Goal: Task Accomplishment & Management: Complete application form

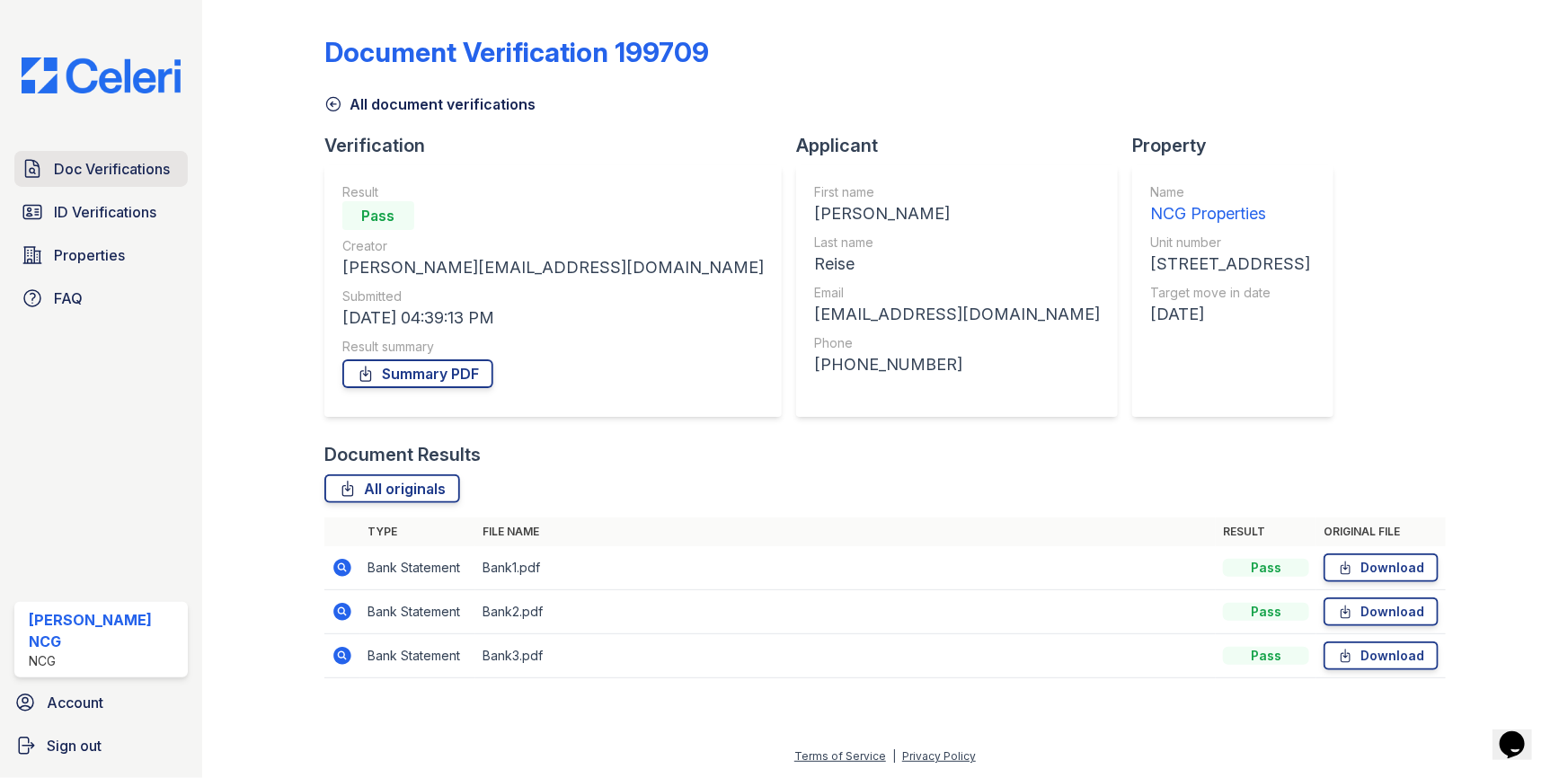
click at [133, 170] on span "Doc Verifications" at bounding box center [112, 168] width 116 height 21
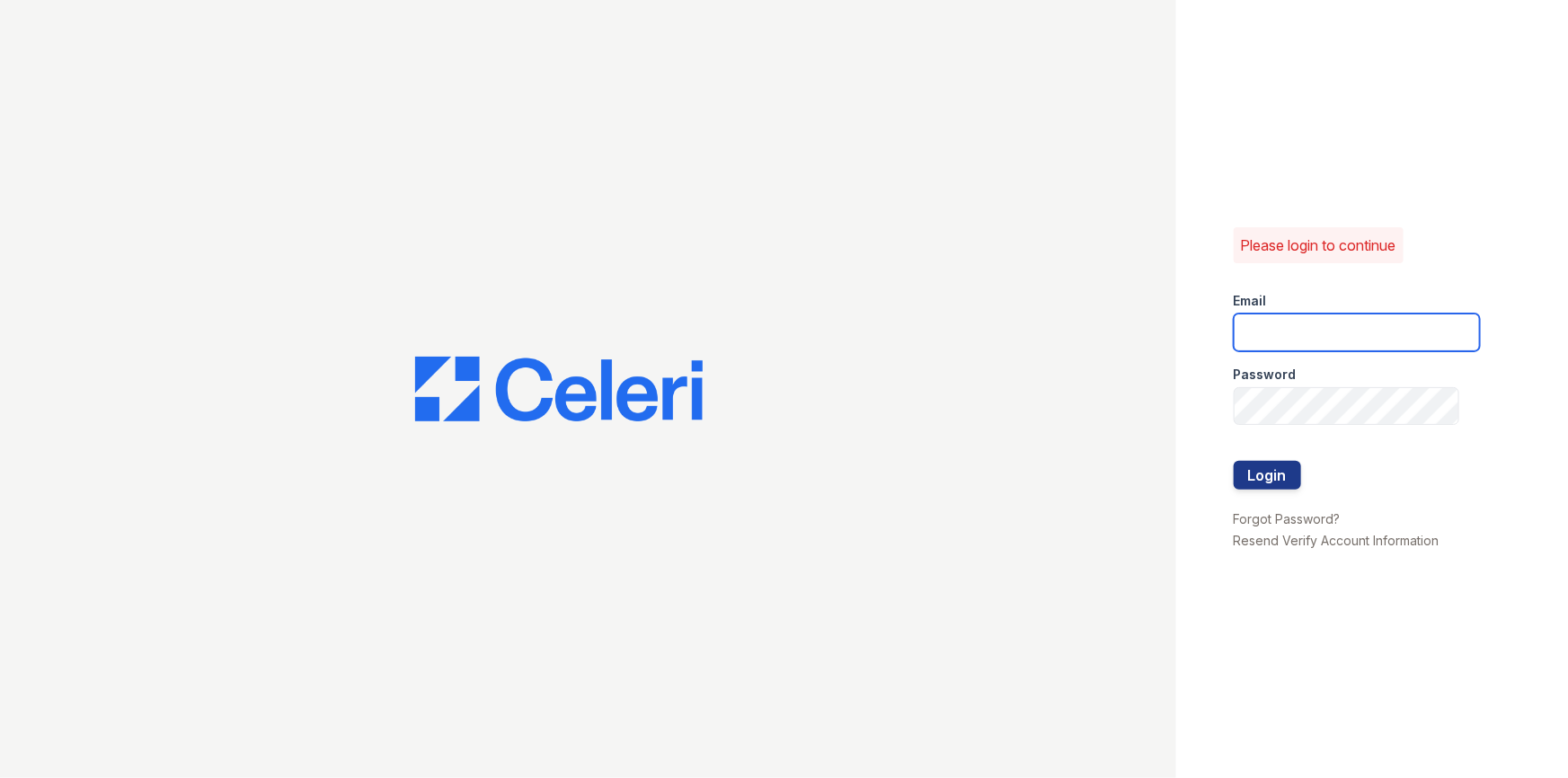
type input "[PERSON_NAME][EMAIL_ADDRESS][DOMAIN_NAME]"
click at [1269, 459] on div at bounding box center [1356, 442] width 246 height 36
click at [1260, 476] on button "Login" at bounding box center [1267, 475] width 68 height 29
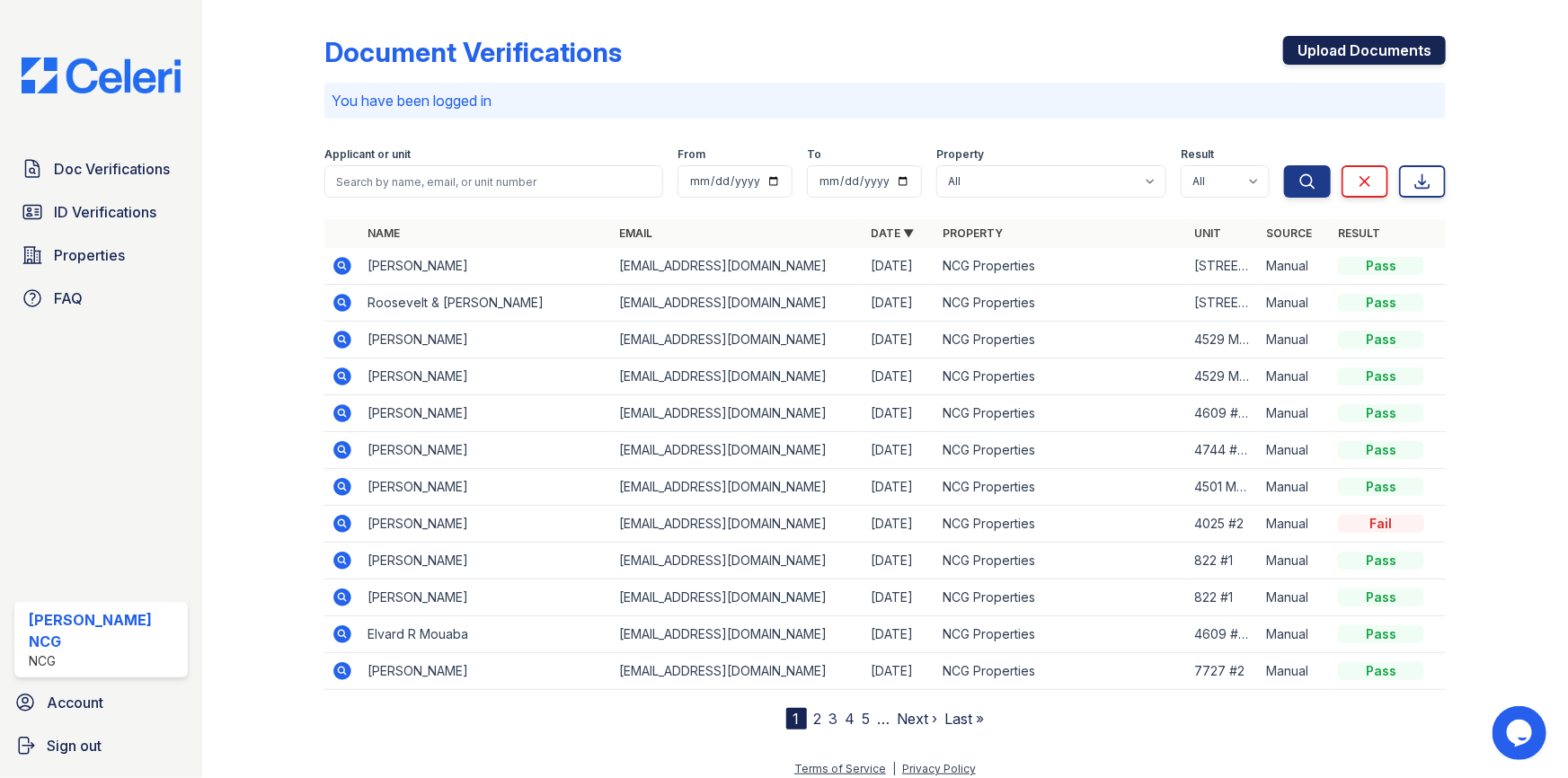
click at [1346, 44] on link "Upload Documents" at bounding box center [1364, 50] width 163 height 29
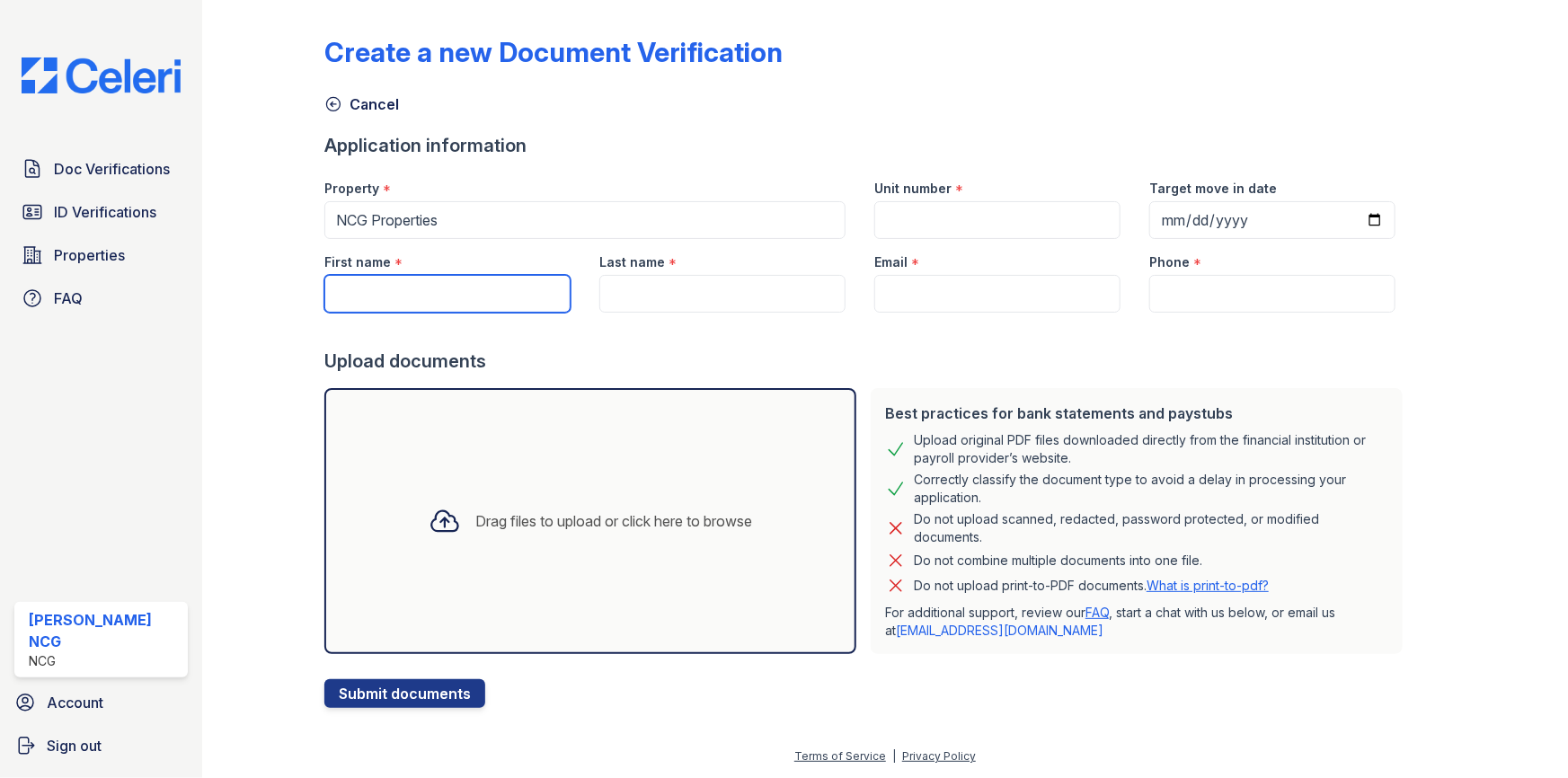
click at [362, 291] on input "First name" at bounding box center [447, 293] width 246 height 38
paste input "Devinai"
type input "Devinai"
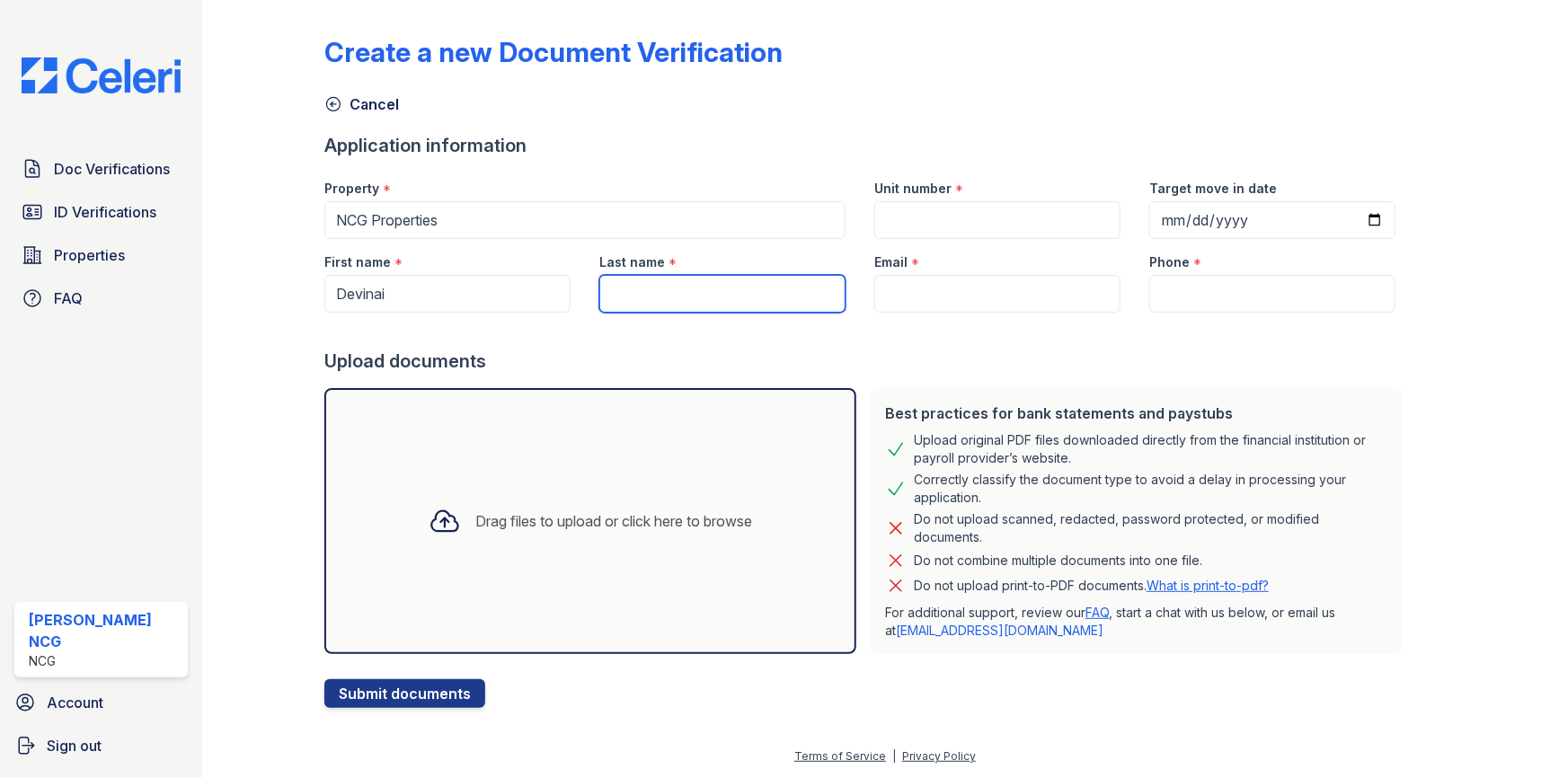
click at [637, 295] on input "Last name" at bounding box center [723, 293] width 246 height 38
type input "Hobbs"
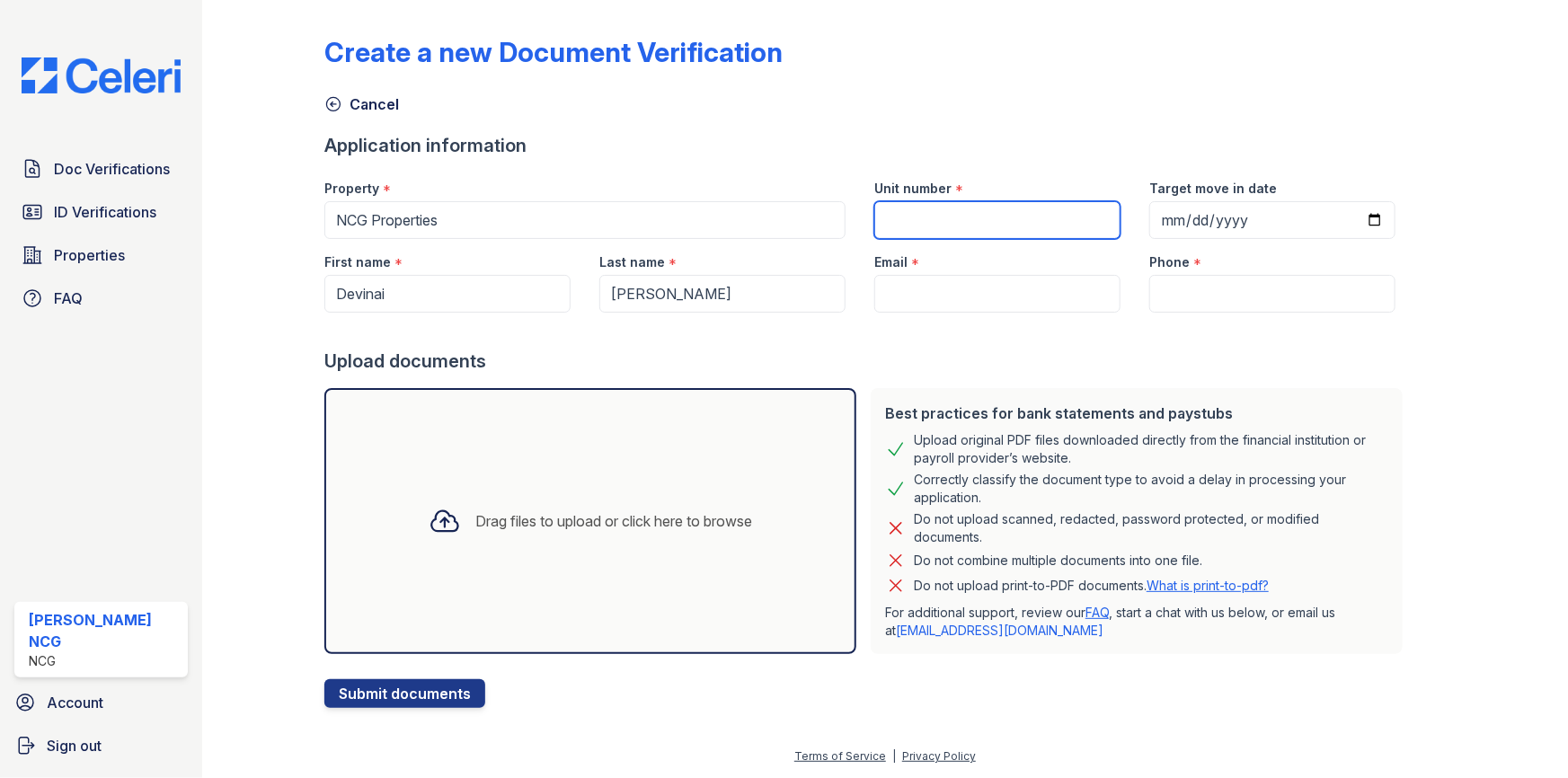
click at [927, 218] on input "Unit number" at bounding box center [997, 220] width 246 height 38
type input "2443 N Western #205"
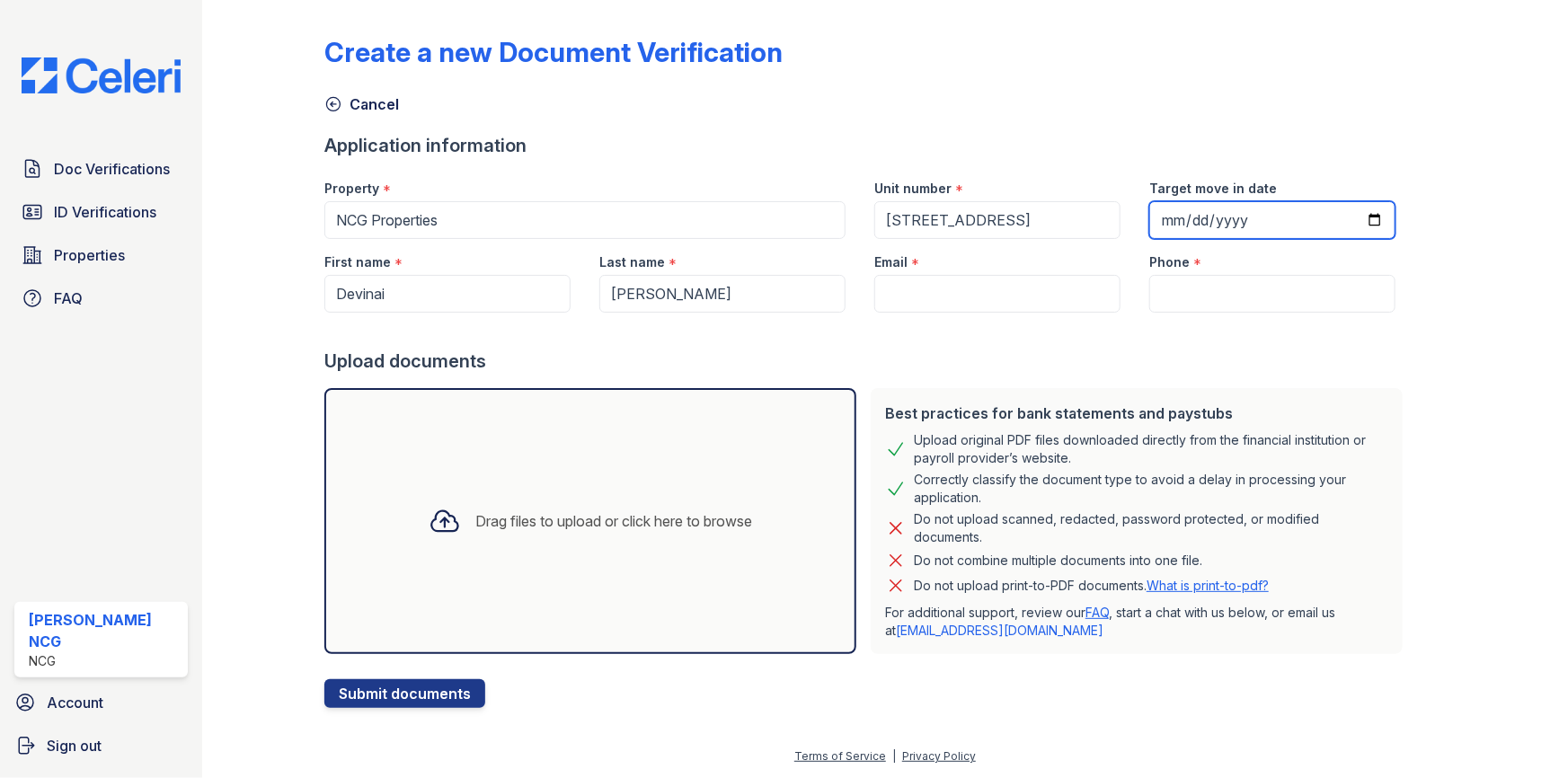
click at [1151, 224] on input "Target move in date" at bounding box center [1272, 220] width 246 height 38
type input "2025-11-01"
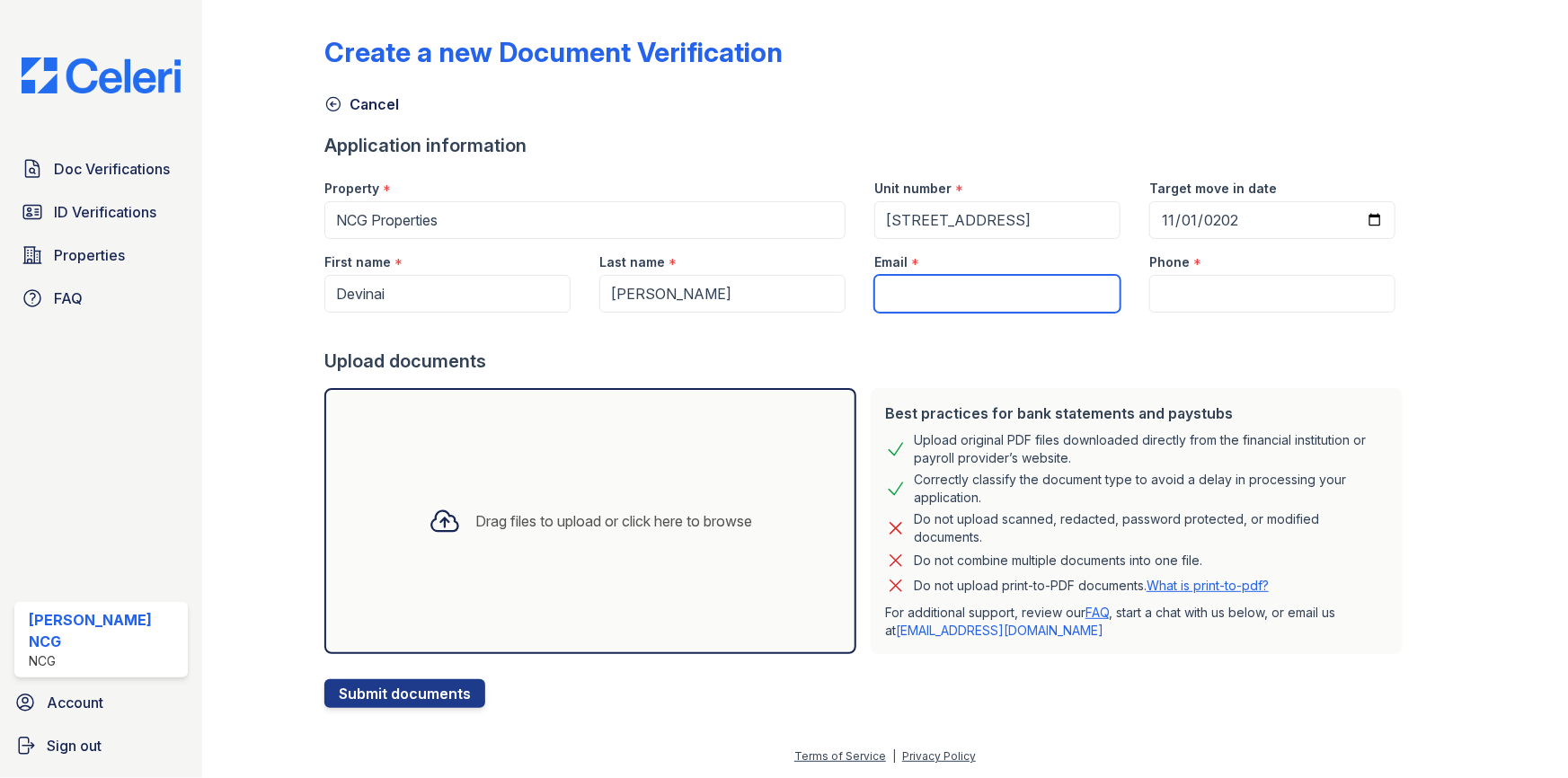
click at [971, 292] on input "Email" at bounding box center [997, 293] width 246 height 38
type input "[EMAIL_ADDRESS][DOMAIN_NAME]"
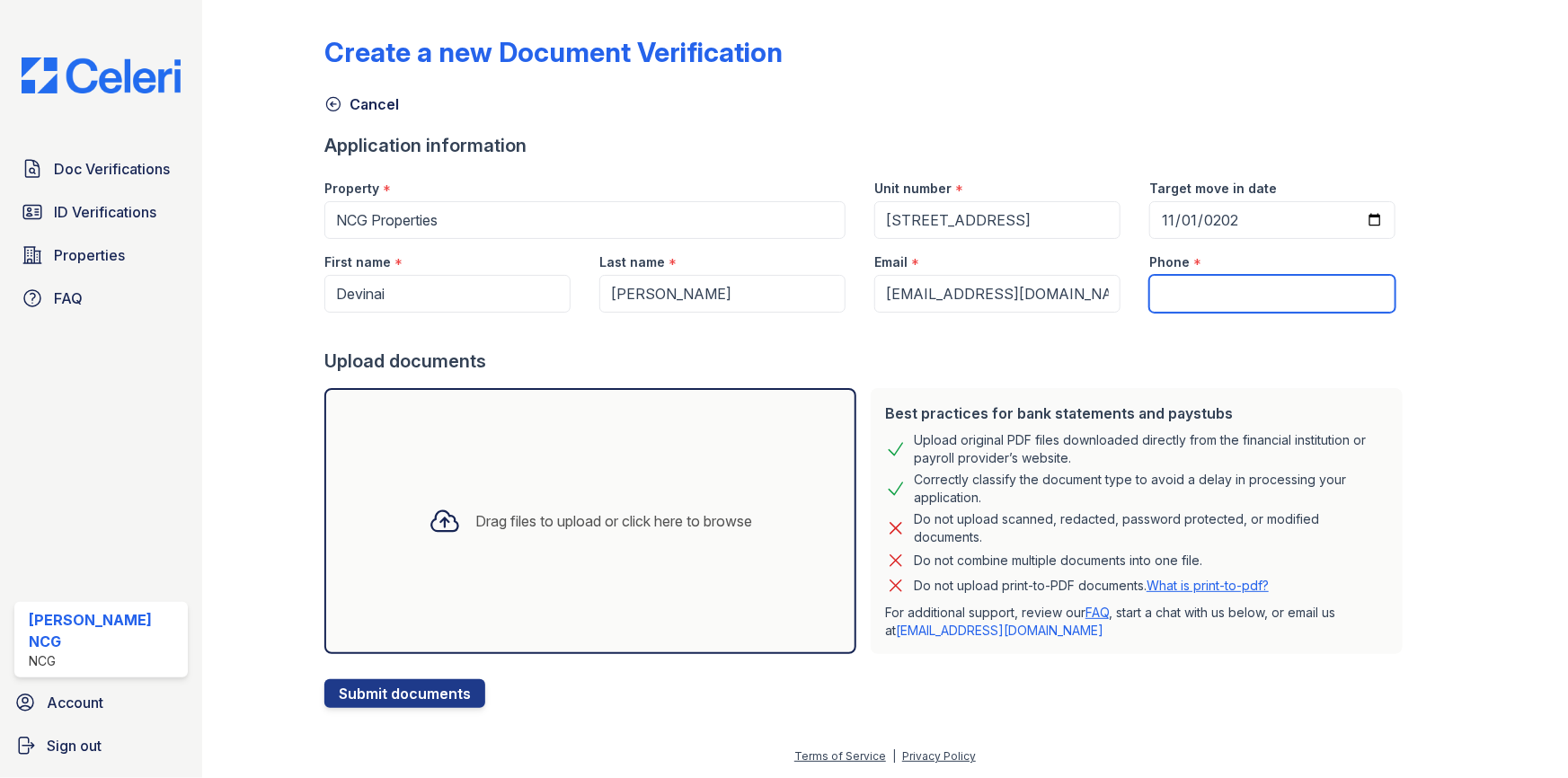
click at [1193, 283] on input "Phone" at bounding box center [1272, 293] width 246 height 38
type input "7732520600"
click at [1150, 344] on div at bounding box center [867, 330] width 1085 height 36
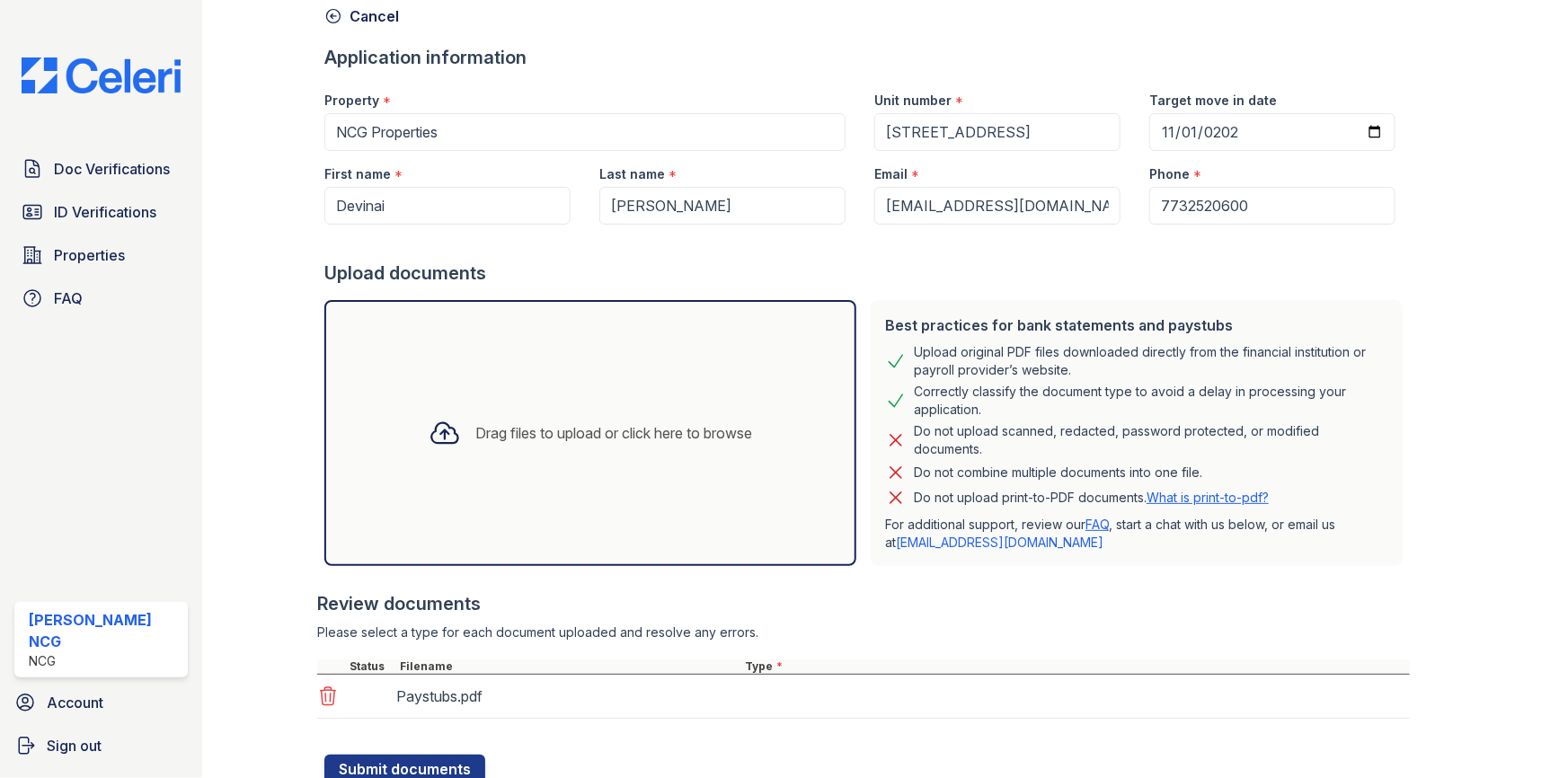
scroll to position [153, 0]
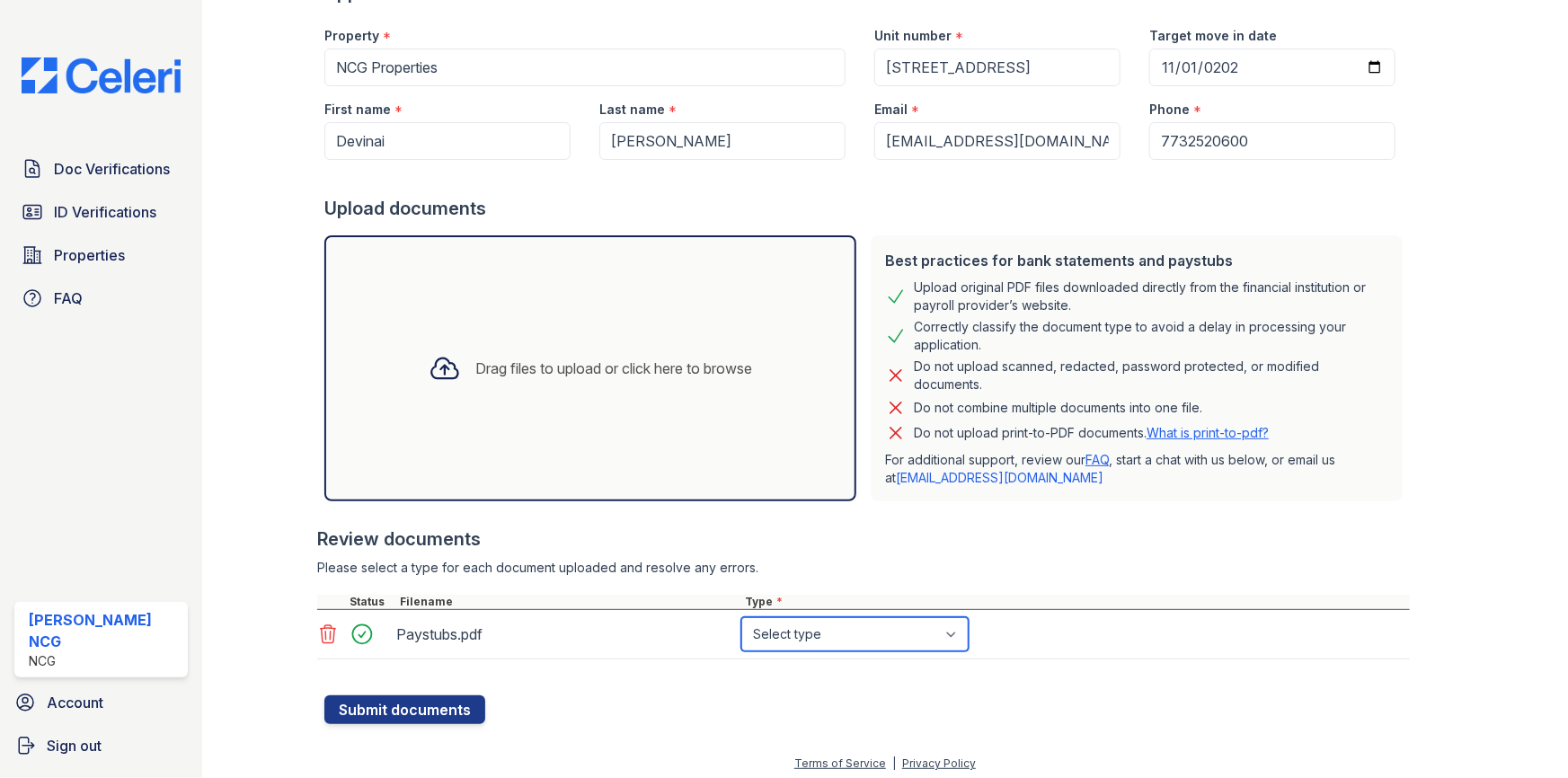
click at [805, 631] on select "Select type Paystub Bank Statement Offer Letter Tax Documents Benefit Award Let…" at bounding box center [854, 634] width 227 height 34
select select "paystub"
click at [741, 617] on select "Select type Paystub Bank Statement Offer Letter Tax Documents Benefit Award Let…" at bounding box center [854, 634] width 227 height 34
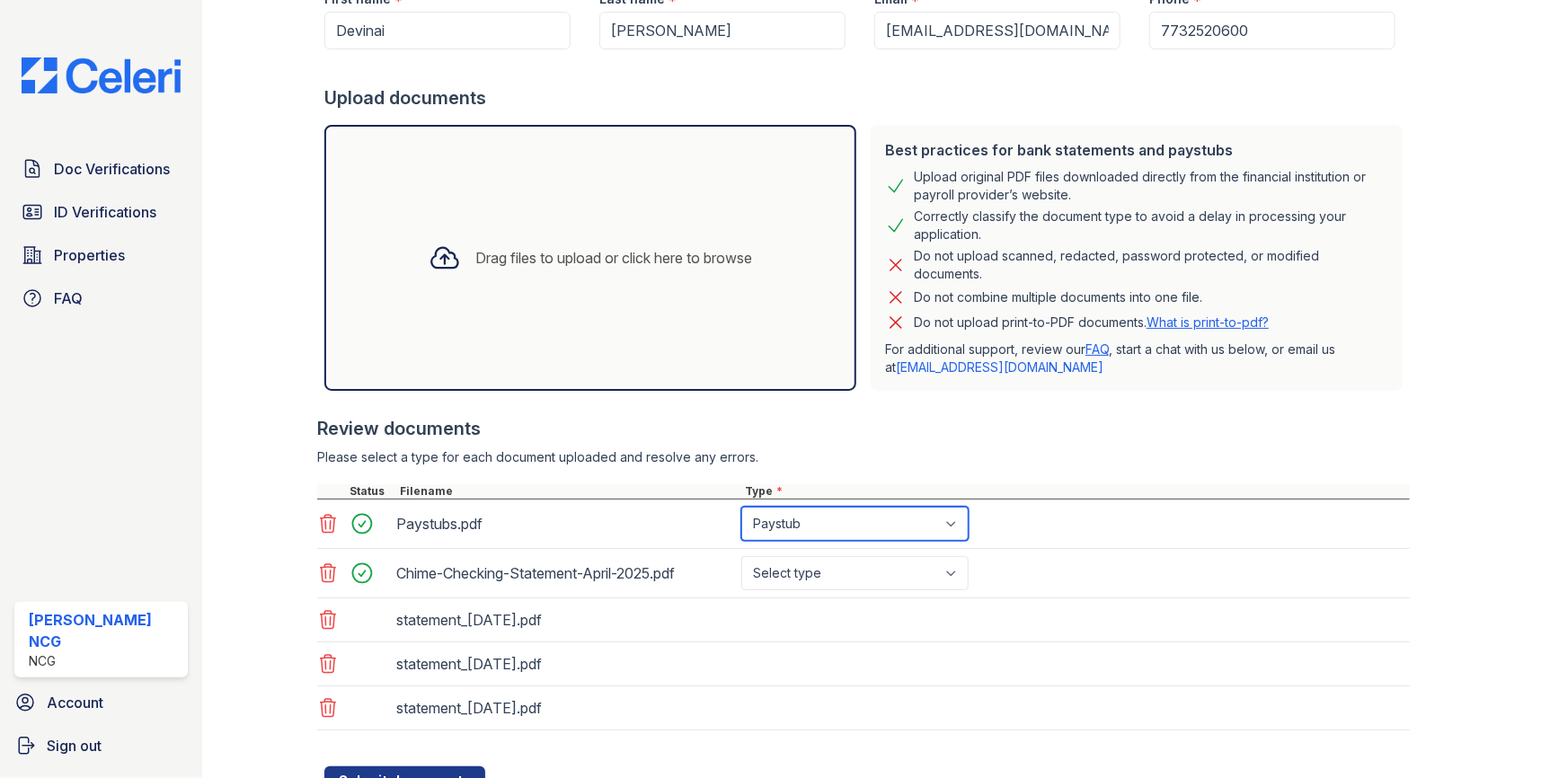
scroll to position [340, 0]
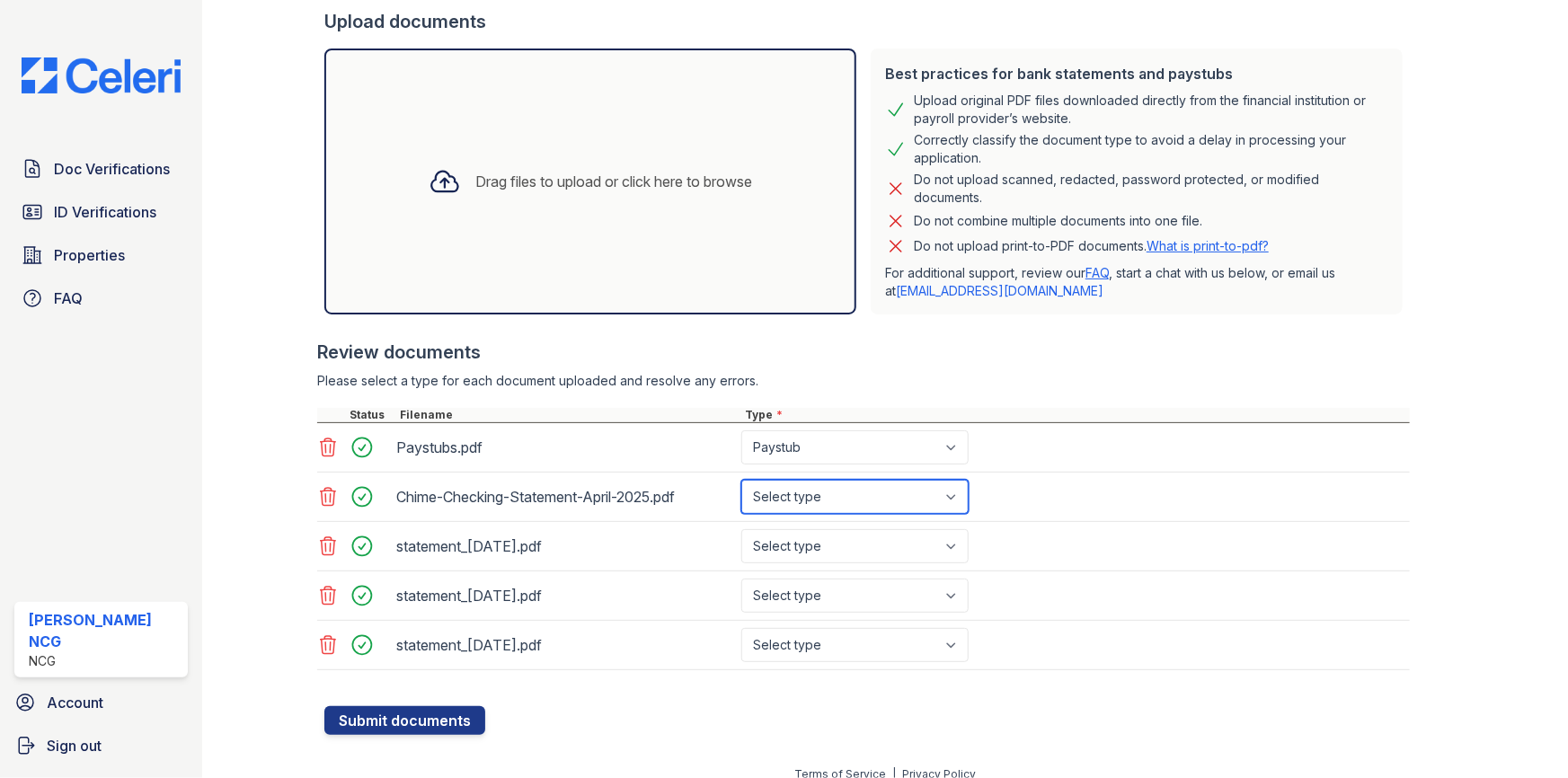
click at [840, 501] on select "Select type Paystub Bank Statement Offer Letter Tax Documents Benefit Award Let…" at bounding box center [854, 496] width 227 height 34
select select "bank_statement"
click at [741, 480] on select "Select type Paystub Bank Statement Offer Letter Tax Documents Benefit Award Let…" at bounding box center [854, 496] width 227 height 34
click at [827, 546] on select "Select type Paystub Bank Statement Offer Letter Tax Documents Benefit Award Let…" at bounding box center [854, 546] width 227 height 34
select select "bank_statement"
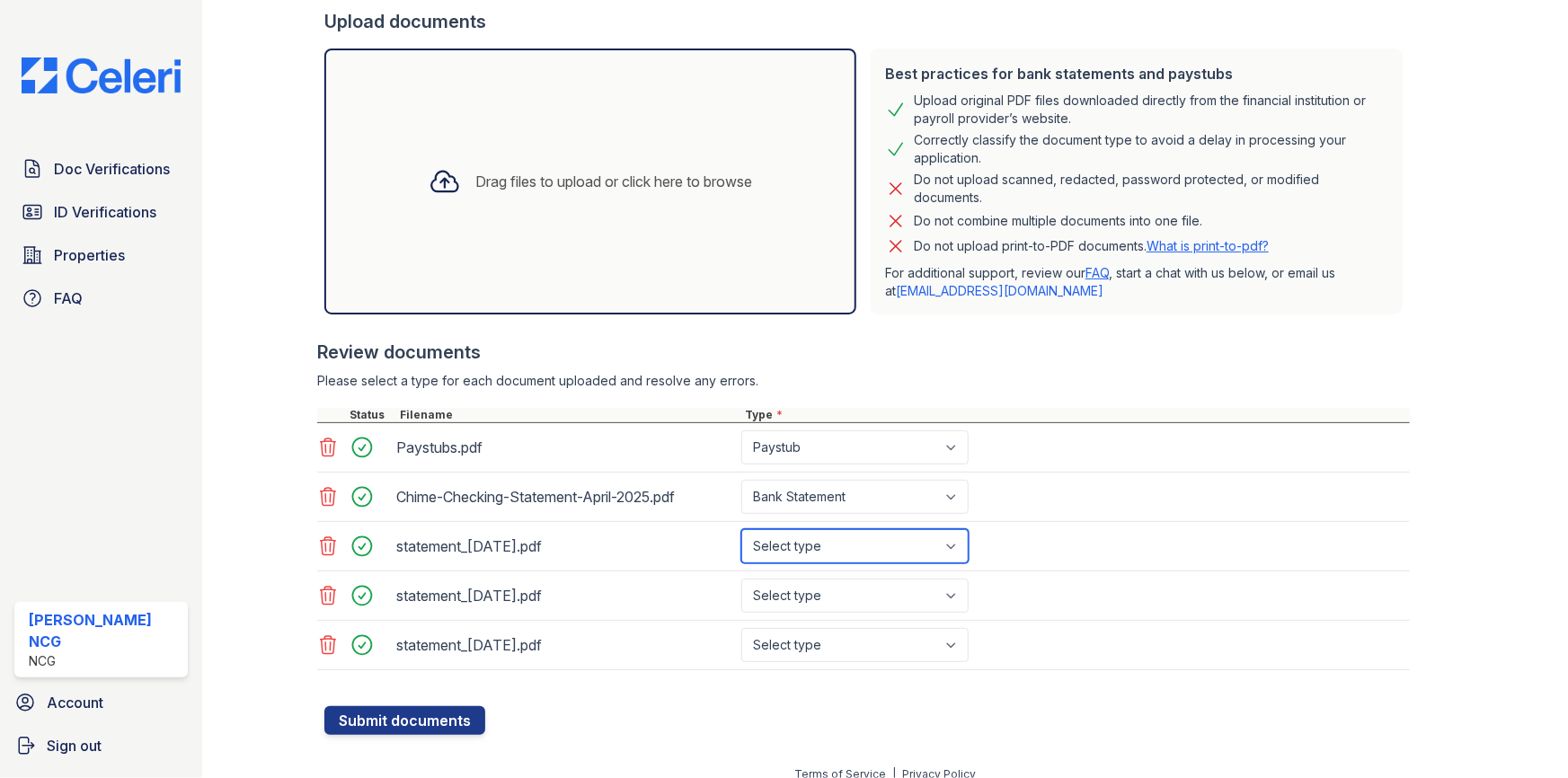
click at [741, 529] on select "Select type Paystub Bank Statement Offer Letter Tax Documents Benefit Award Let…" at bounding box center [854, 546] width 227 height 34
click at [824, 591] on select "Select type Paystub Bank Statement Offer Letter Tax Documents Benefit Award Let…" at bounding box center [854, 595] width 227 height 34
select select "bank_statement"
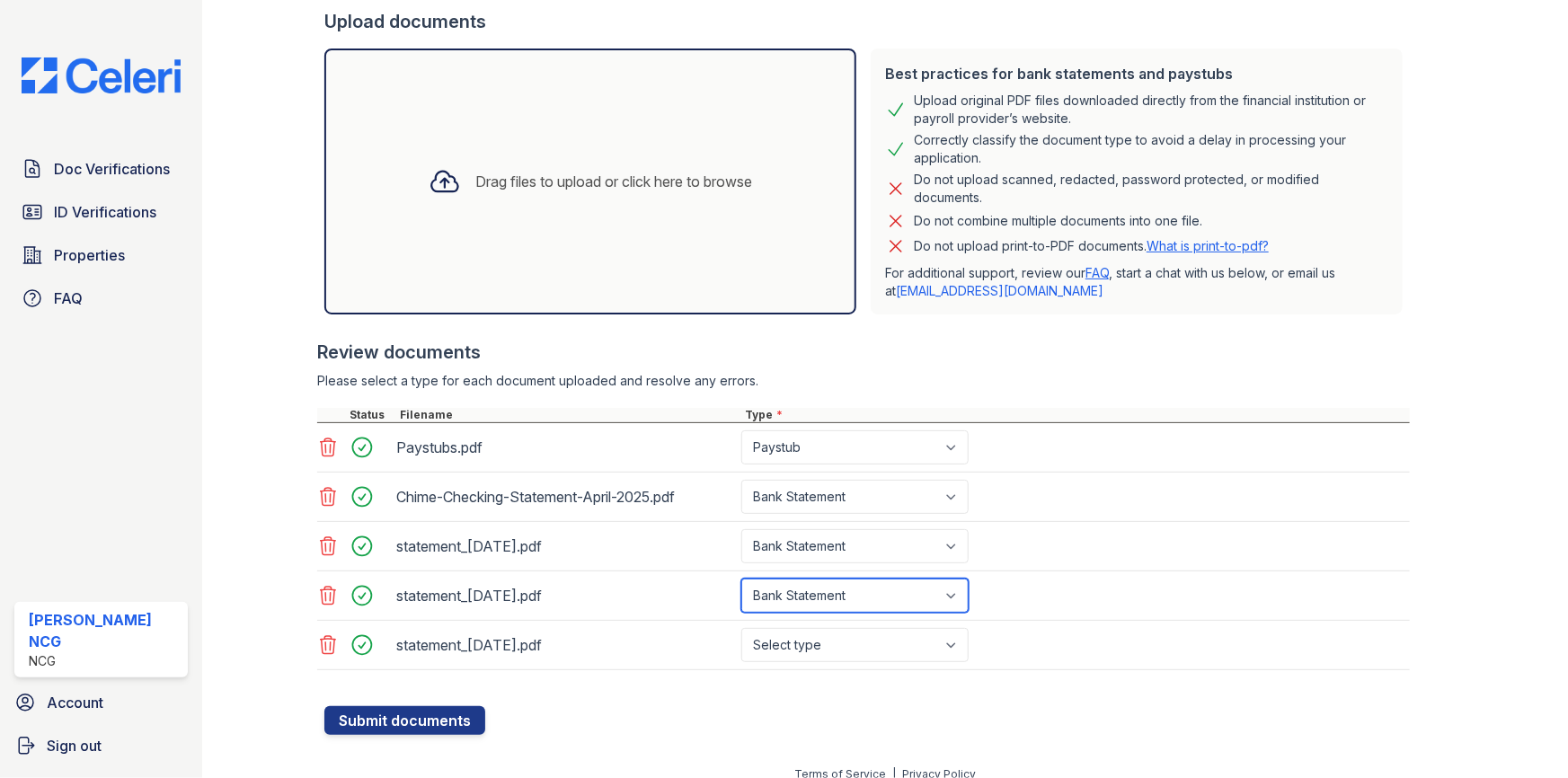
click at [741, 579] on select "Select type Paystub Bank Statement Offer Letter Tax Documents Benefit Award Let…" at bounding box center [854, 595] width 227 height 34
click at [814, 649] on select "Select type Paystub Bank Statement Offer Letter Tax Documents Benefit Award Let…" at bounding box center [854, 644] width 227 height 34
select select "bank_statement"
click at [741, 628] on select "Select type Paystub Bank Statement Offer Letter Tax Documents Benefit Award Let…" at bounding box center [854, 644] width 227 height 34
click at [878, 347] on div "Review documents" at bounding box center [863, 352] width 1092 height 25
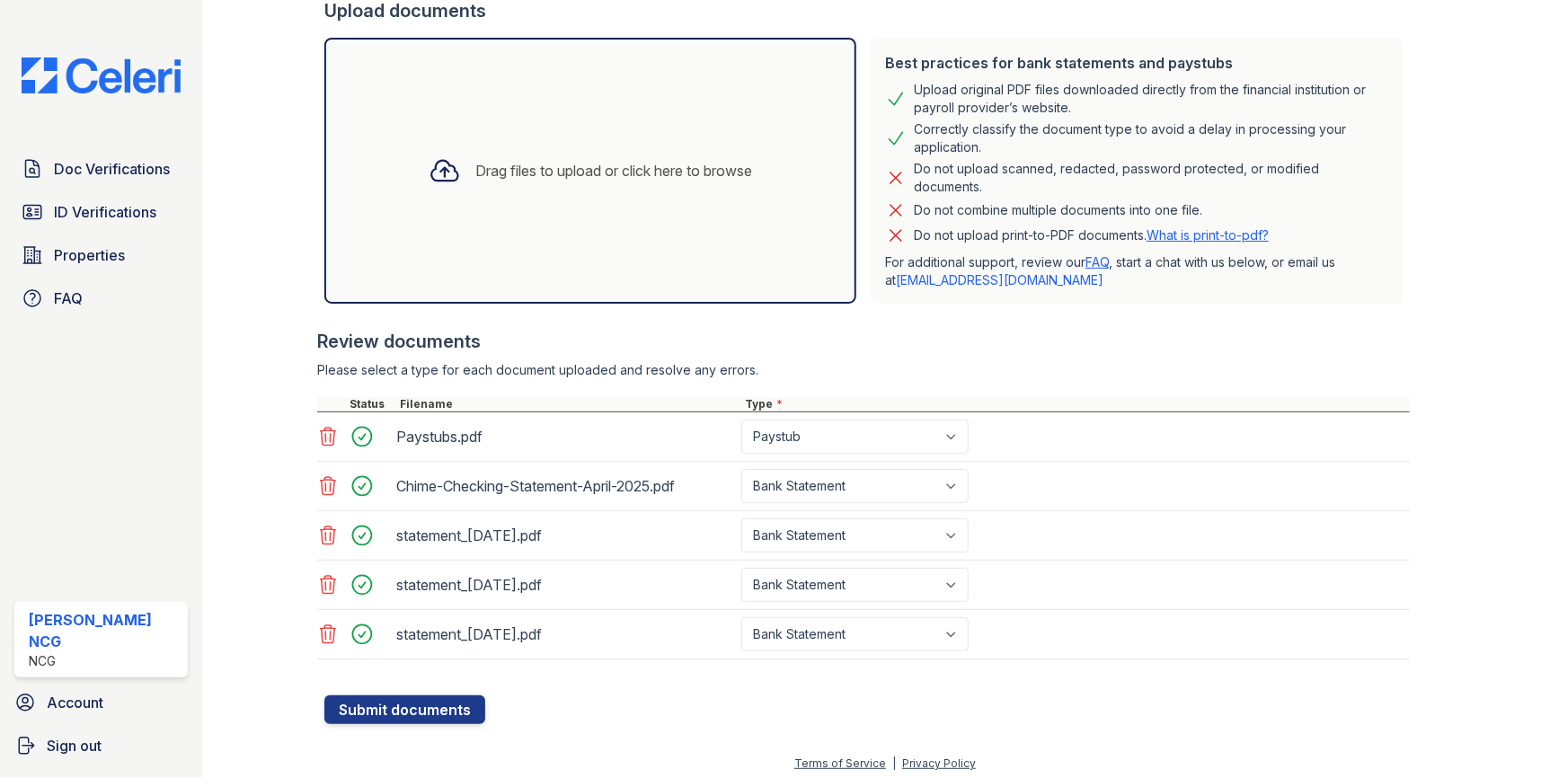
scroll to position [355, 0]
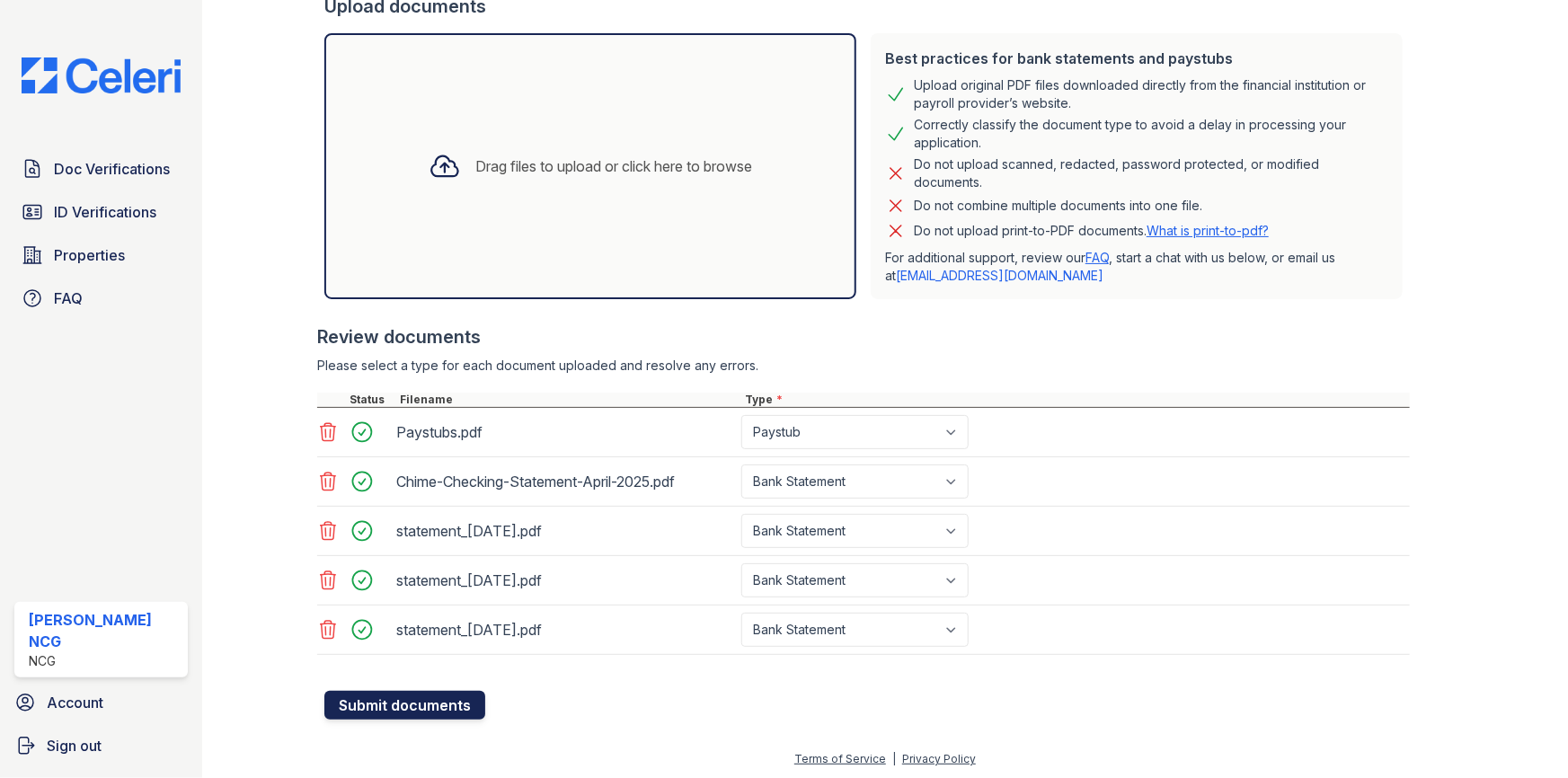
click at [443, 693] on button "Submit documents" at bounding box center [404, 705] width 161 height 29
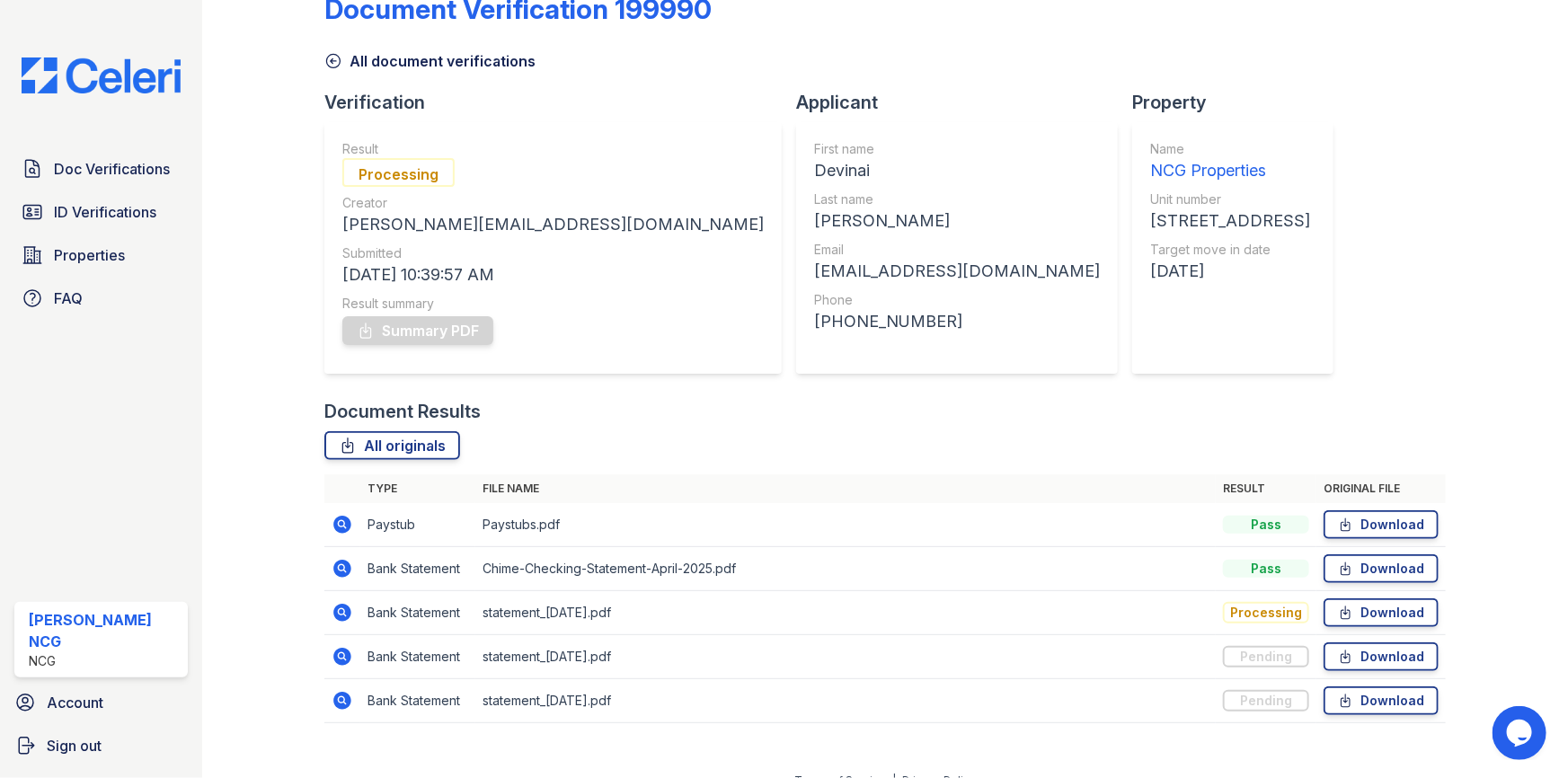
scroll to position [66, 0]
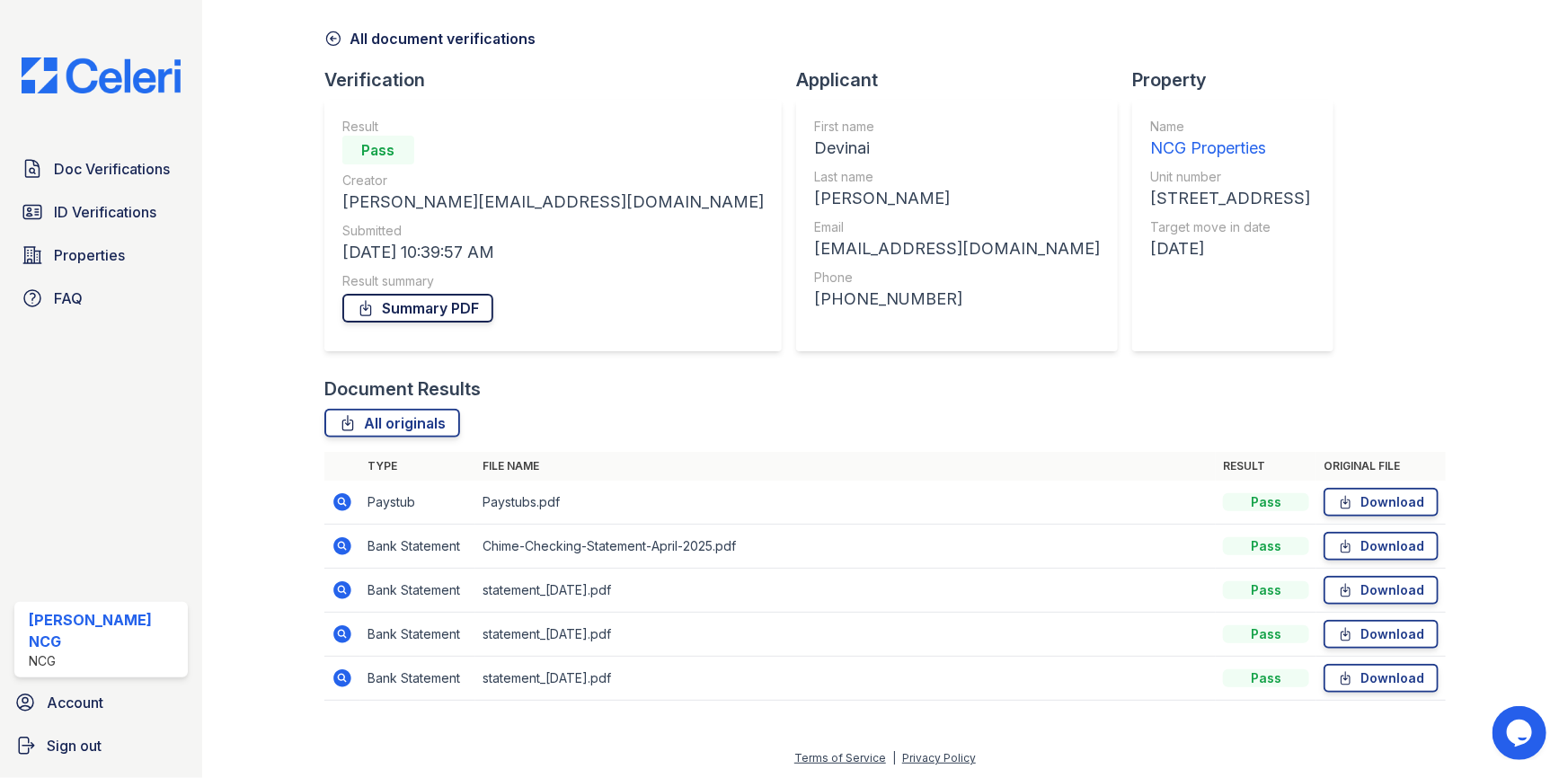
click at [420, 304] on link "Summary PDF" at bounding box center [418, 309] width 151 height 29
click at [814, 146] on div "Devinai" at bounding box center [957, 148] width 285 height 25
copy div "Devinai"
click at [1089, 63] on div "Document Verification 199990 All document verifications Verification Result Pas…" at bounding box center [884, 330] width 1121 height 777
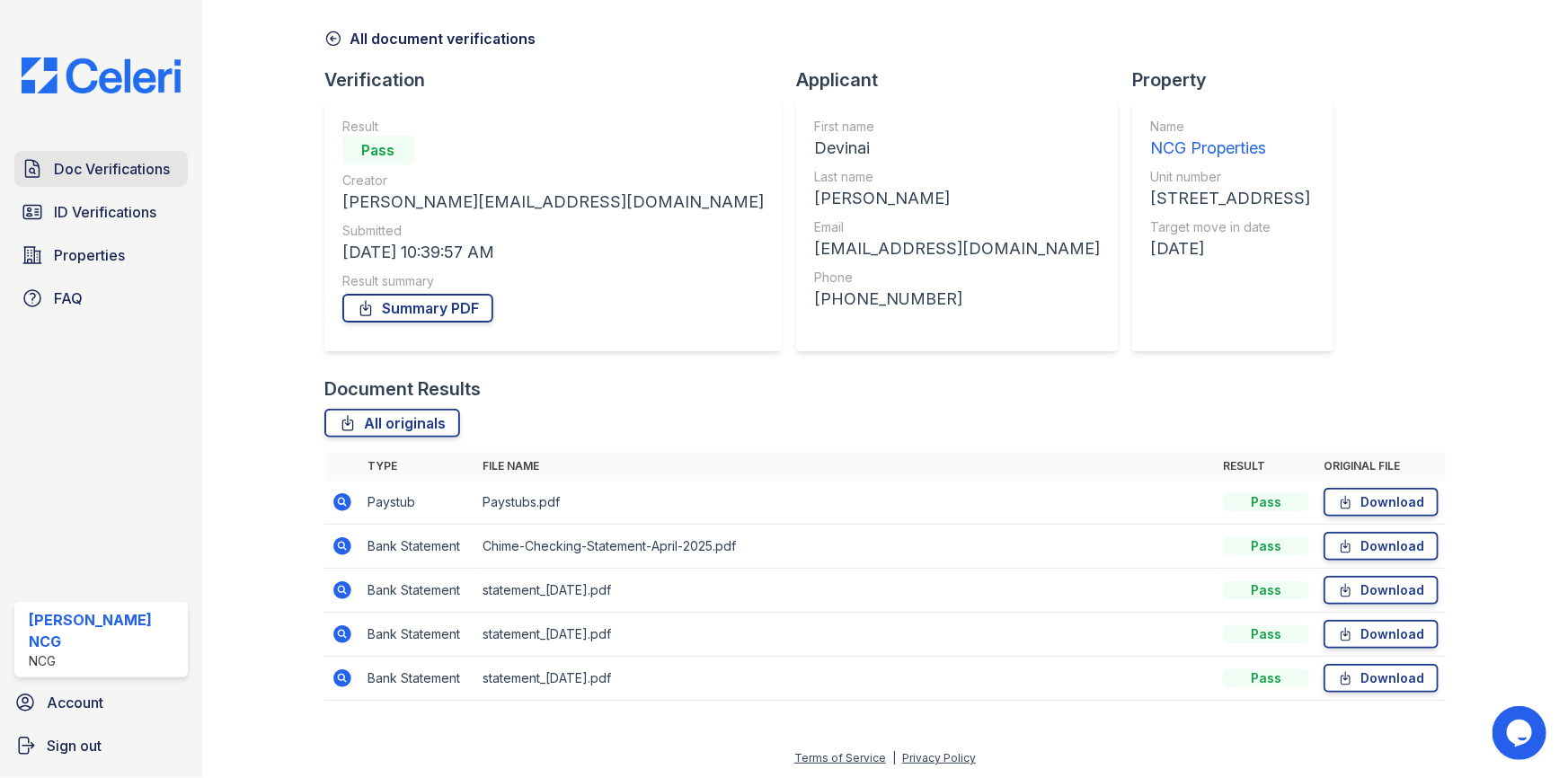
click at [137, 160] on span "Doc Verifications" at bounding box center [112, 168] width 116 height 21
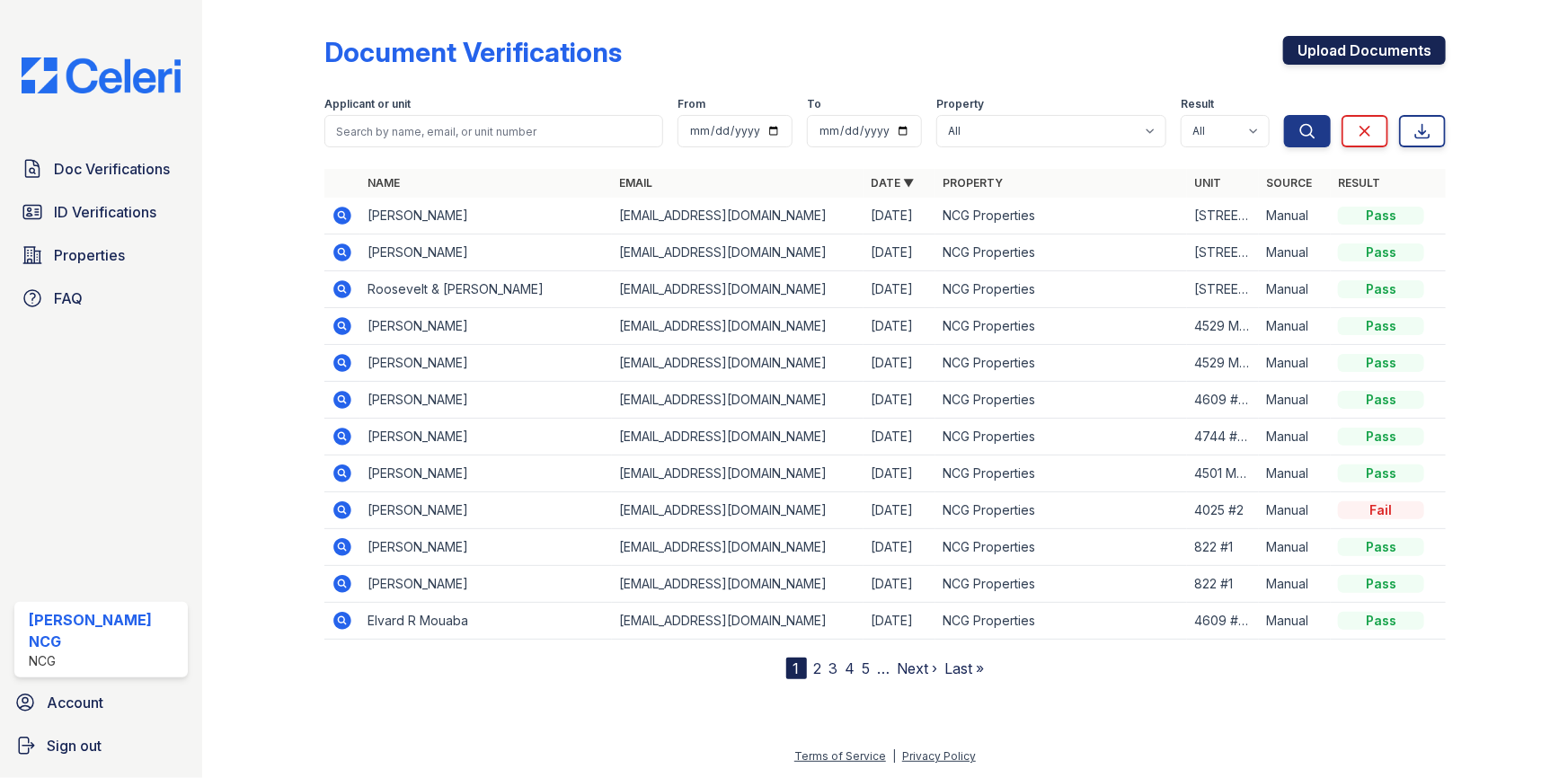
click at [1329, 47] on link "Upload Documents" at bounding box center [1364, 50] width 163 height 29
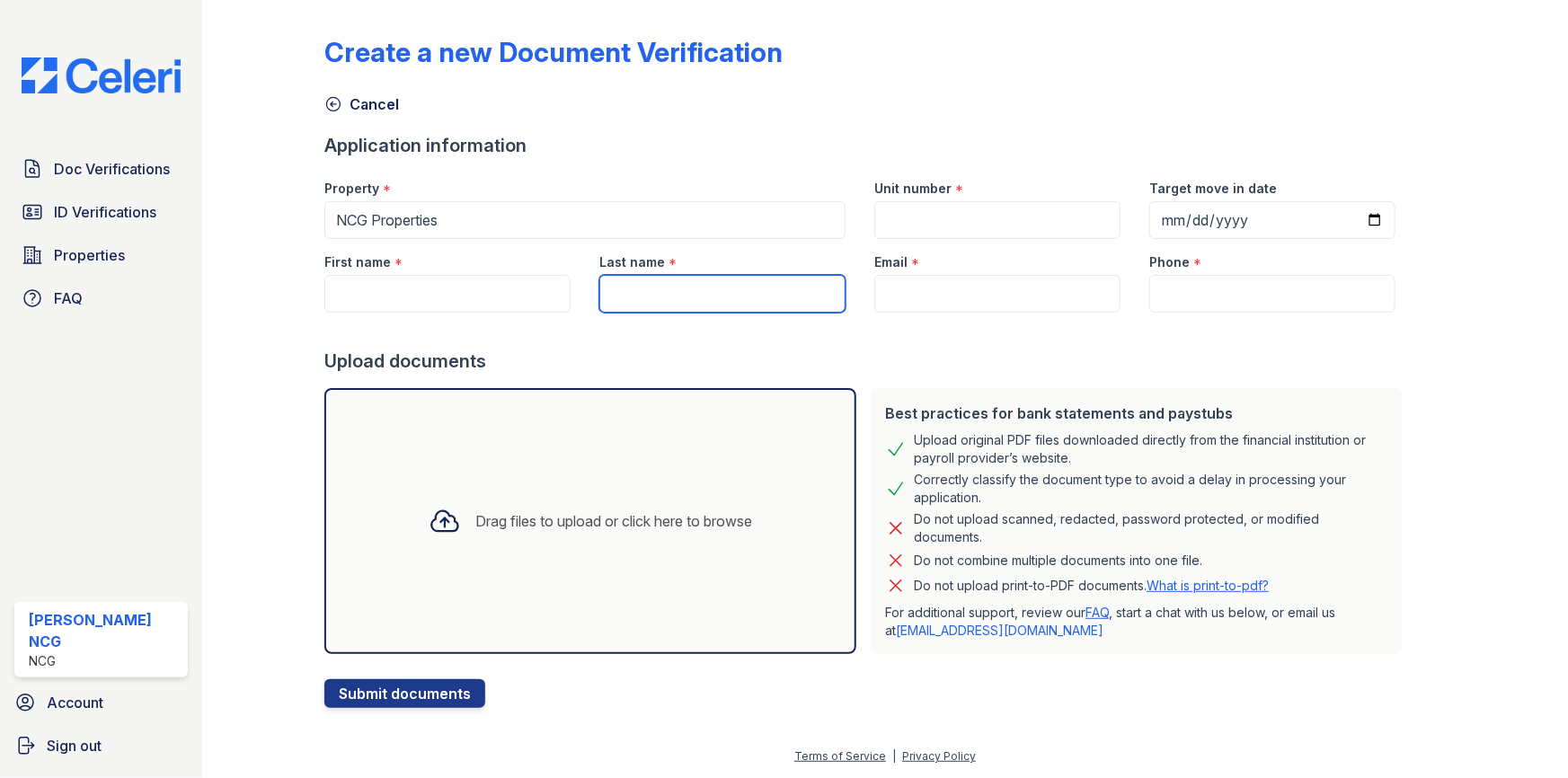
click at [676, 283] on input "Last name" at bounding box center [723, 293] width 246 height 38
type input "[PERSON_NAME]"
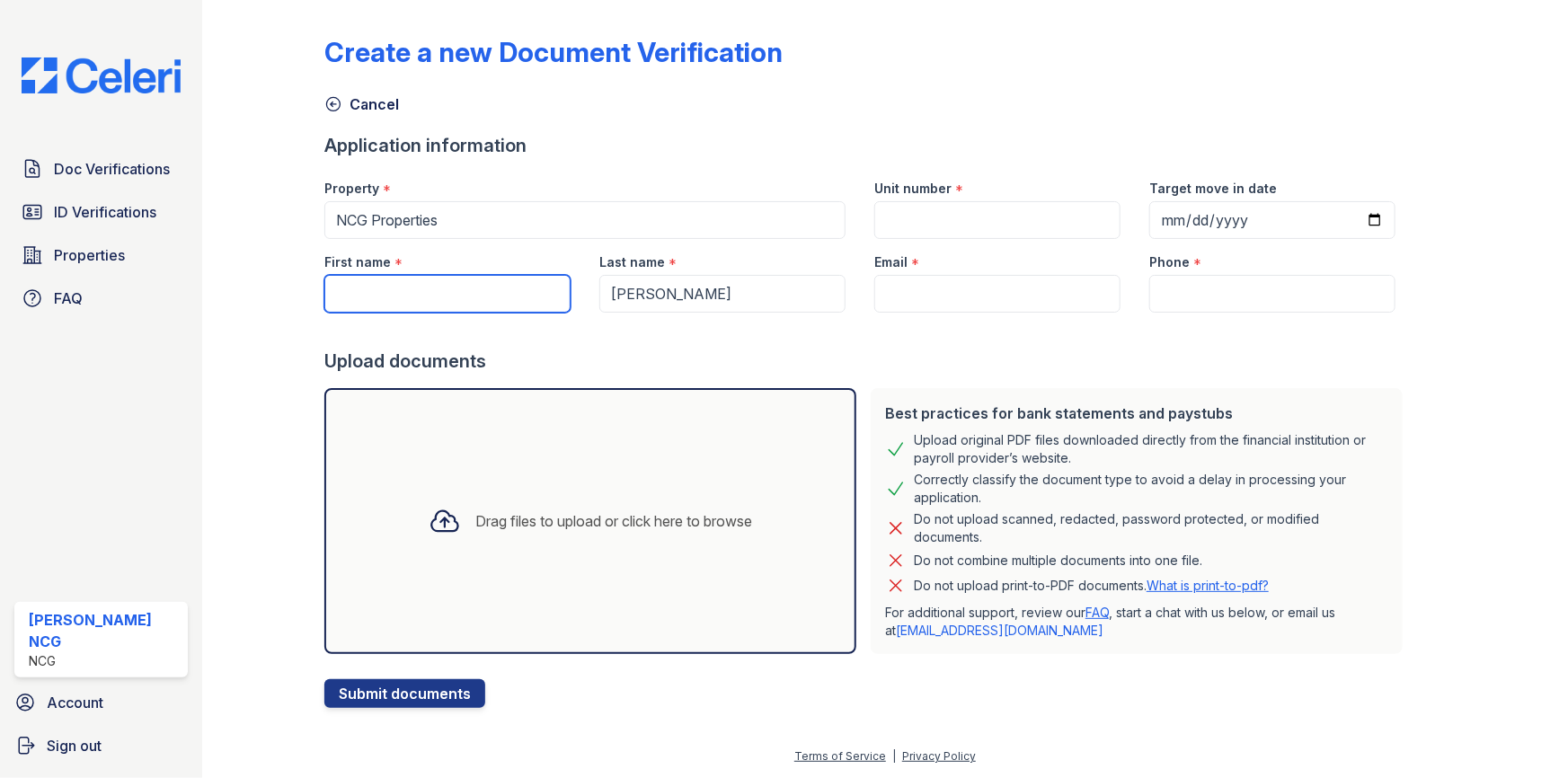
click at [468, 283] on input "First name" at bounding box center [447, 293] width 246 height 38
type input "[PERSON_NAME]"
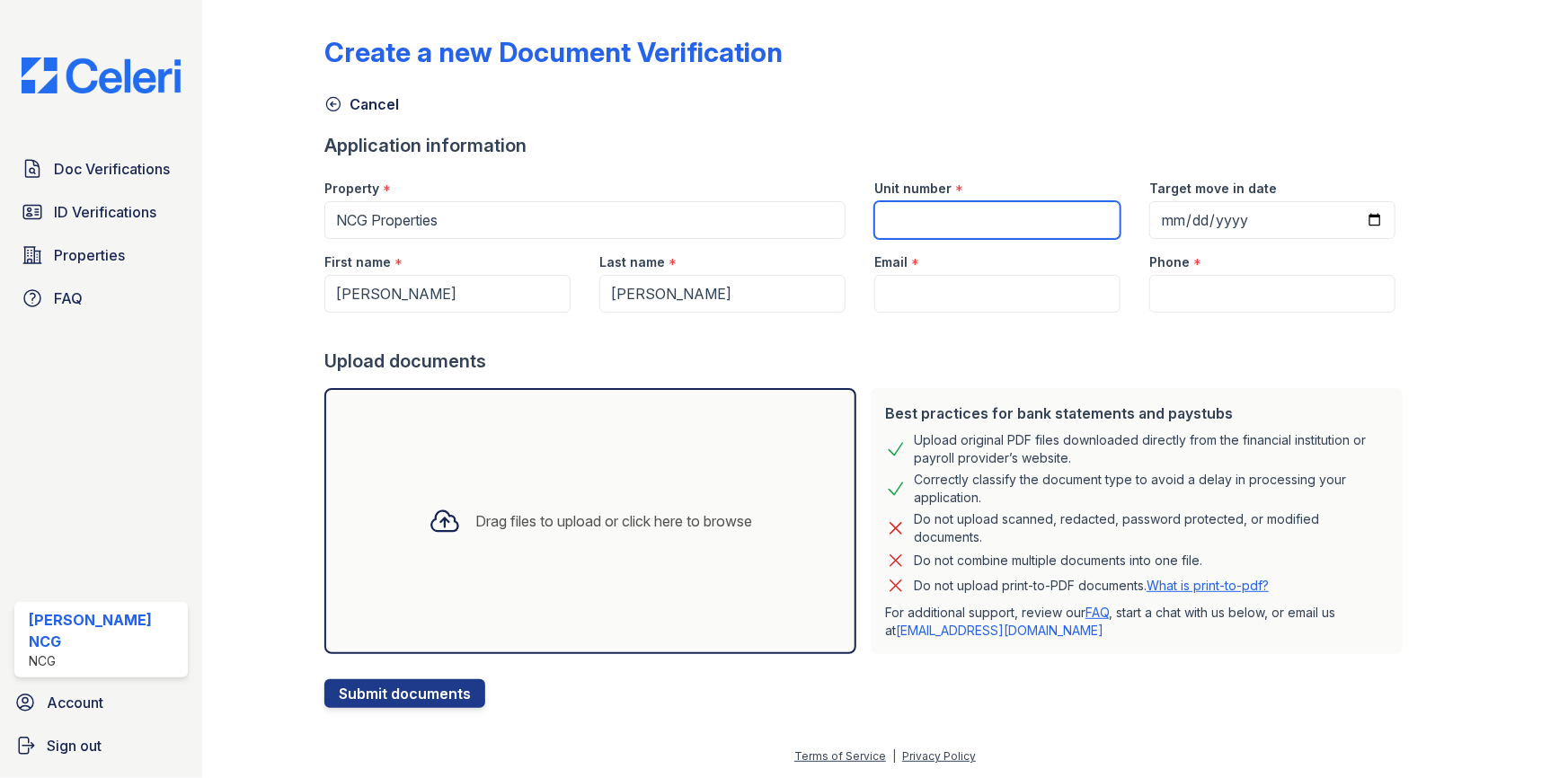
click at [946, 225] on input "Unit number" at bounding box center [997, 220] width 246 height 38
type input "[STREET_ADDRESS]"
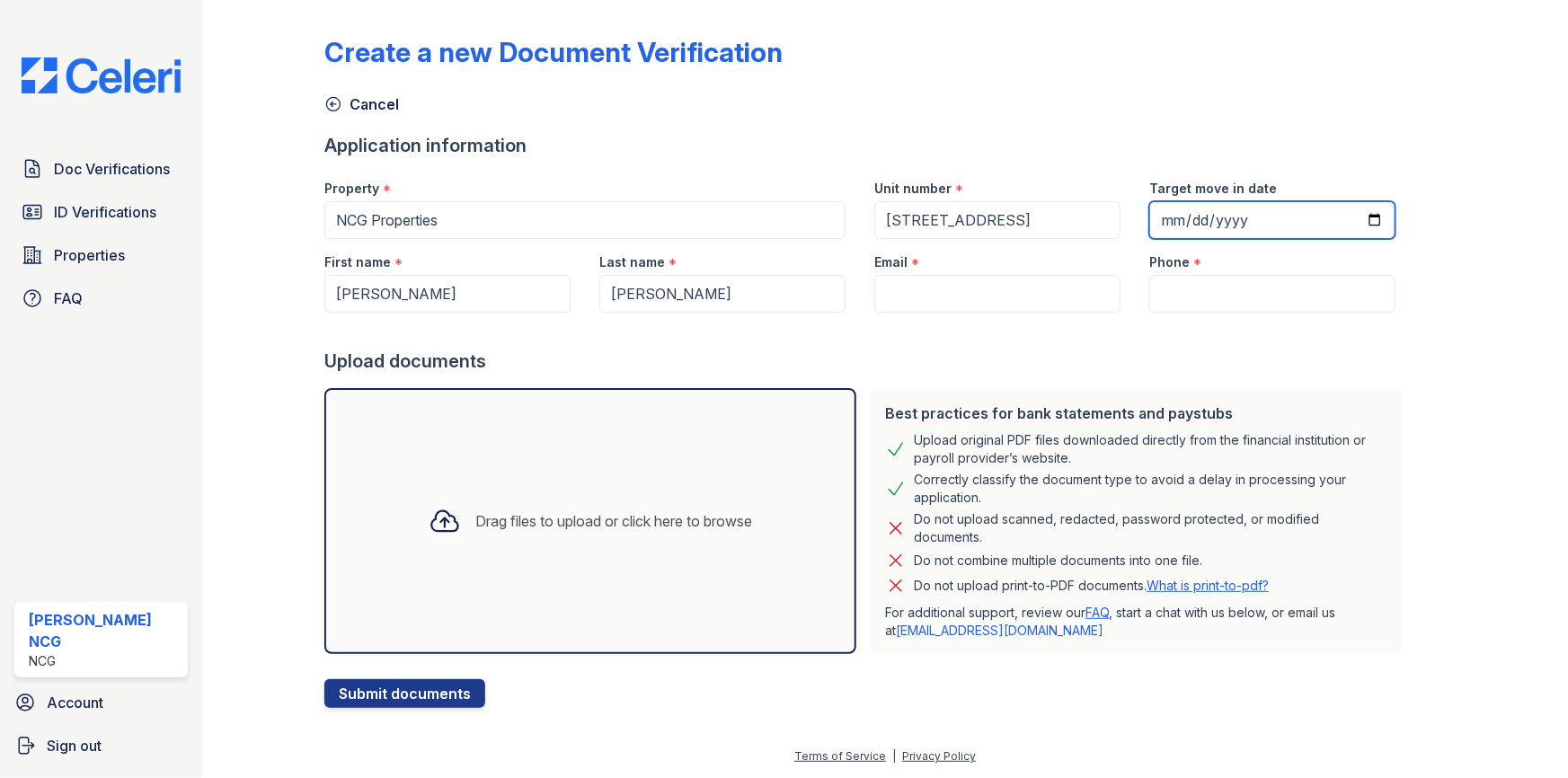
click at [1151, 217] on input "Target move in date" at bounding box center [1272, 220] width 246 height 38
type input "[DATE]"
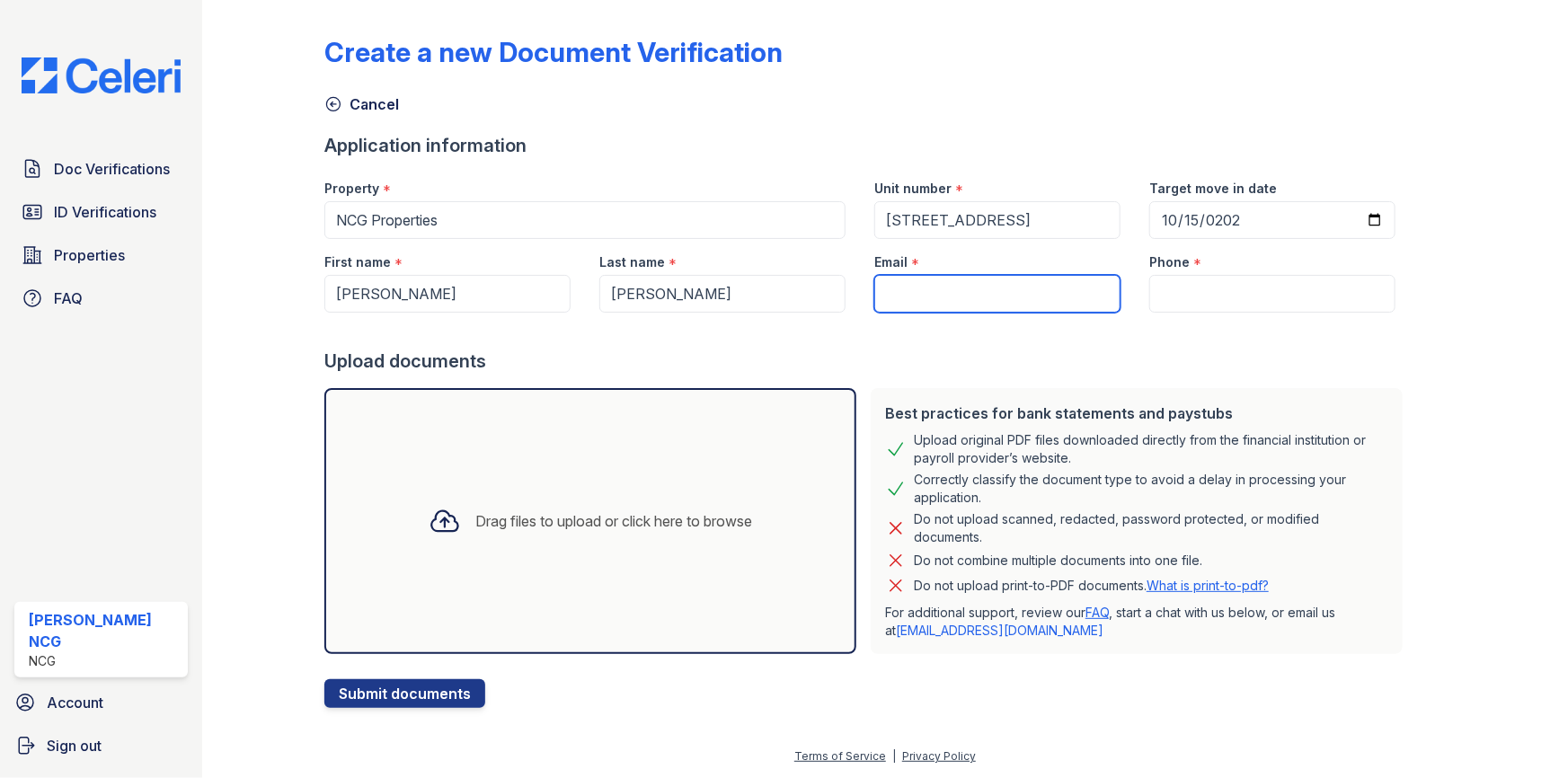
click at [915, 288] on input "Email" at bounding box center [997, 293] width 246 height 38
type input "[EMAIL_ADDRESS][DOMAIN_NAME]"
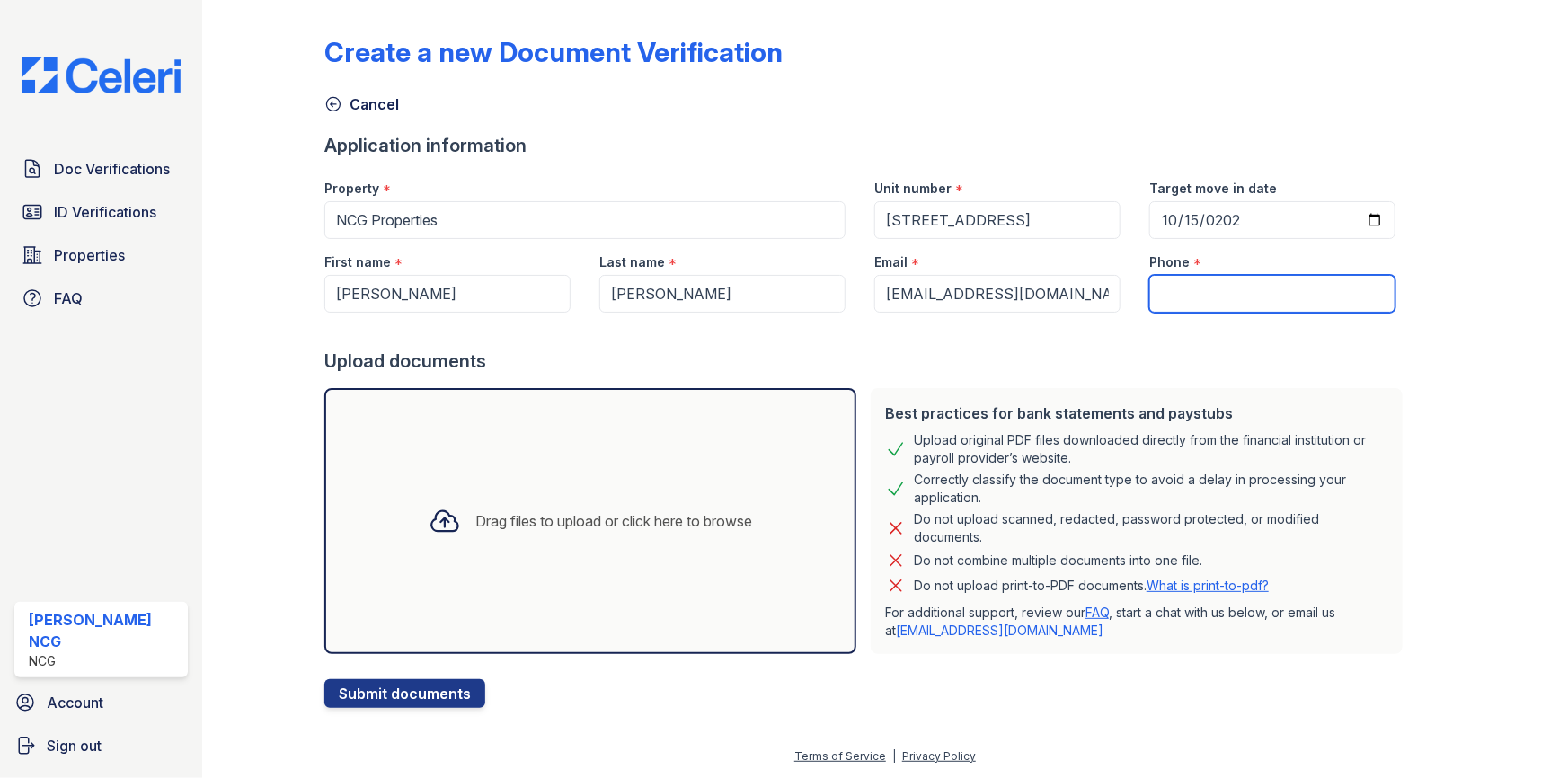
click at [1177, 284] on input "Phone" at bounding box center [1272, 293] width 246 height 38
type input "7732520600"
click at [1158, 350] on div "Upload documents" at bounding box center [867, 361] width 1085 height 25
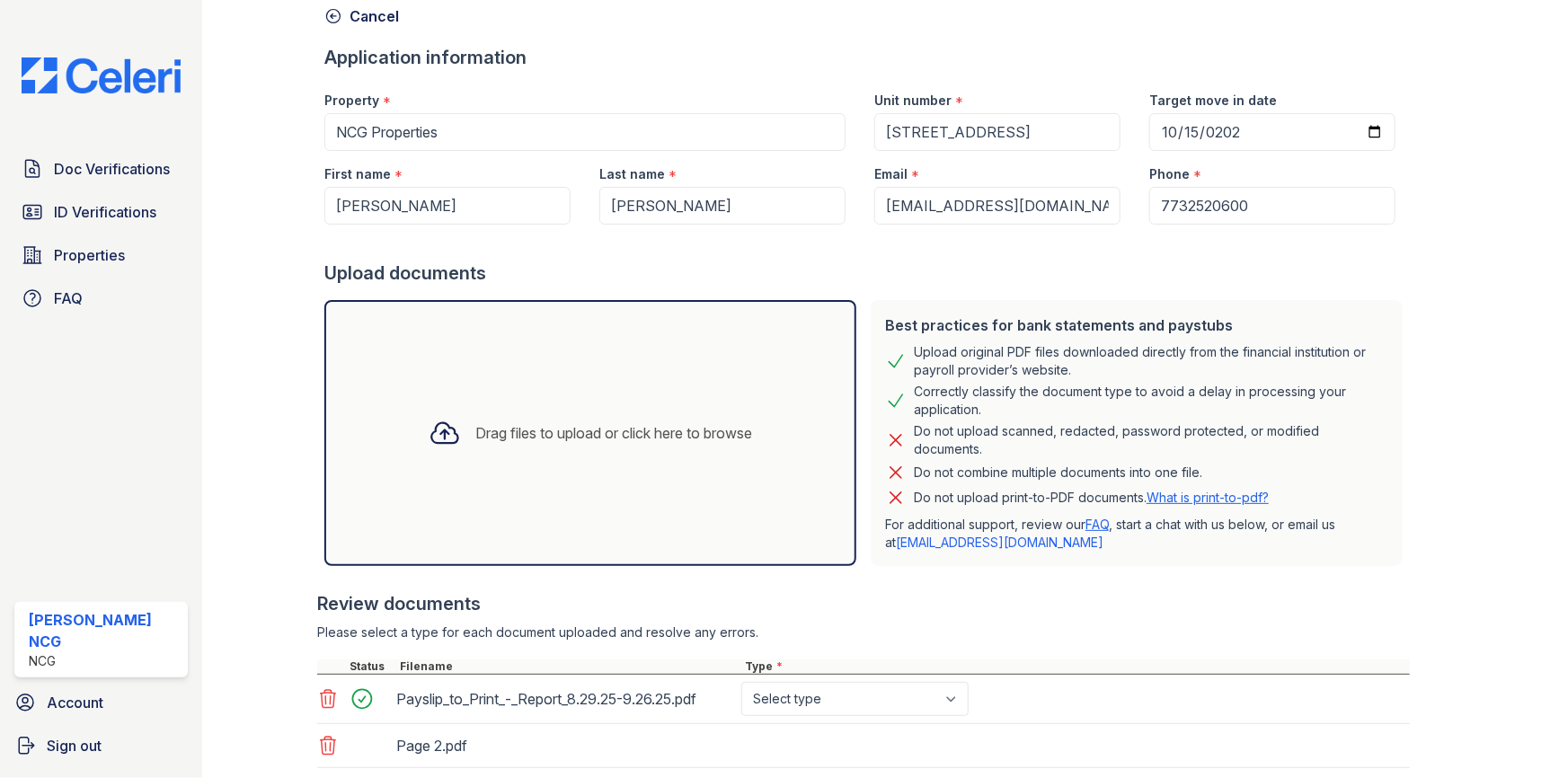
scroll to position [246, 0]
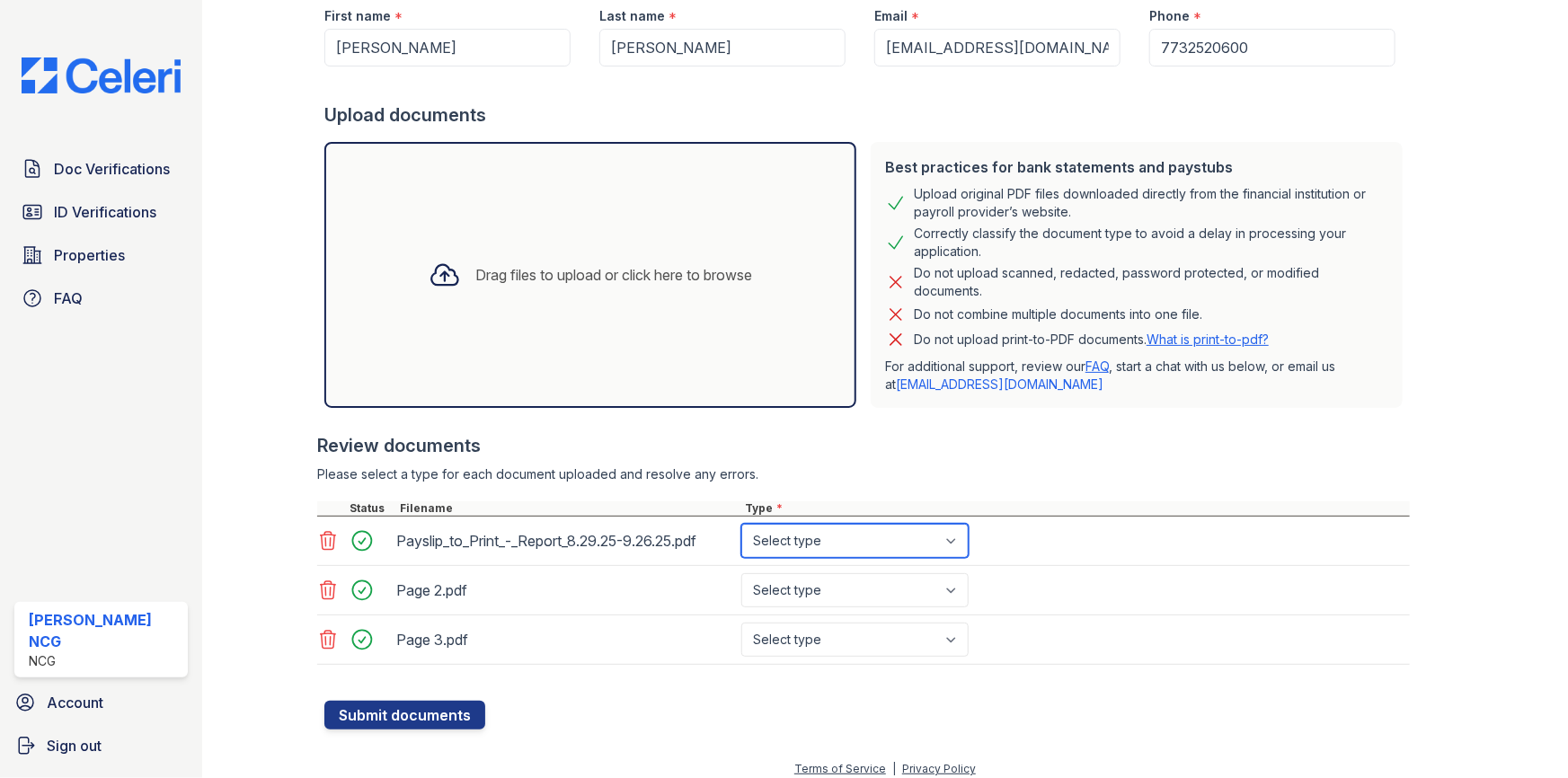
click at [813, 539] on select "Select type Paystub Bank Statement Offer Letter Tax Documents Benefit Award Let…" at bounding box center [854, 541] width 227 height 34
select select "paystub"
click at [741, 524] on select "Select type Paystub Bank Statement Offer Letter Tax Documents Benefit Award Let…" at bounding box center [854, 541] width 227 height 34
click at [807, 587] on select "Select type Paystub Bank Statement Offer Letter Tax Documents Benefit Award Let…" at bounding box center [854, 590] width 227 height 34
select select "paystub"
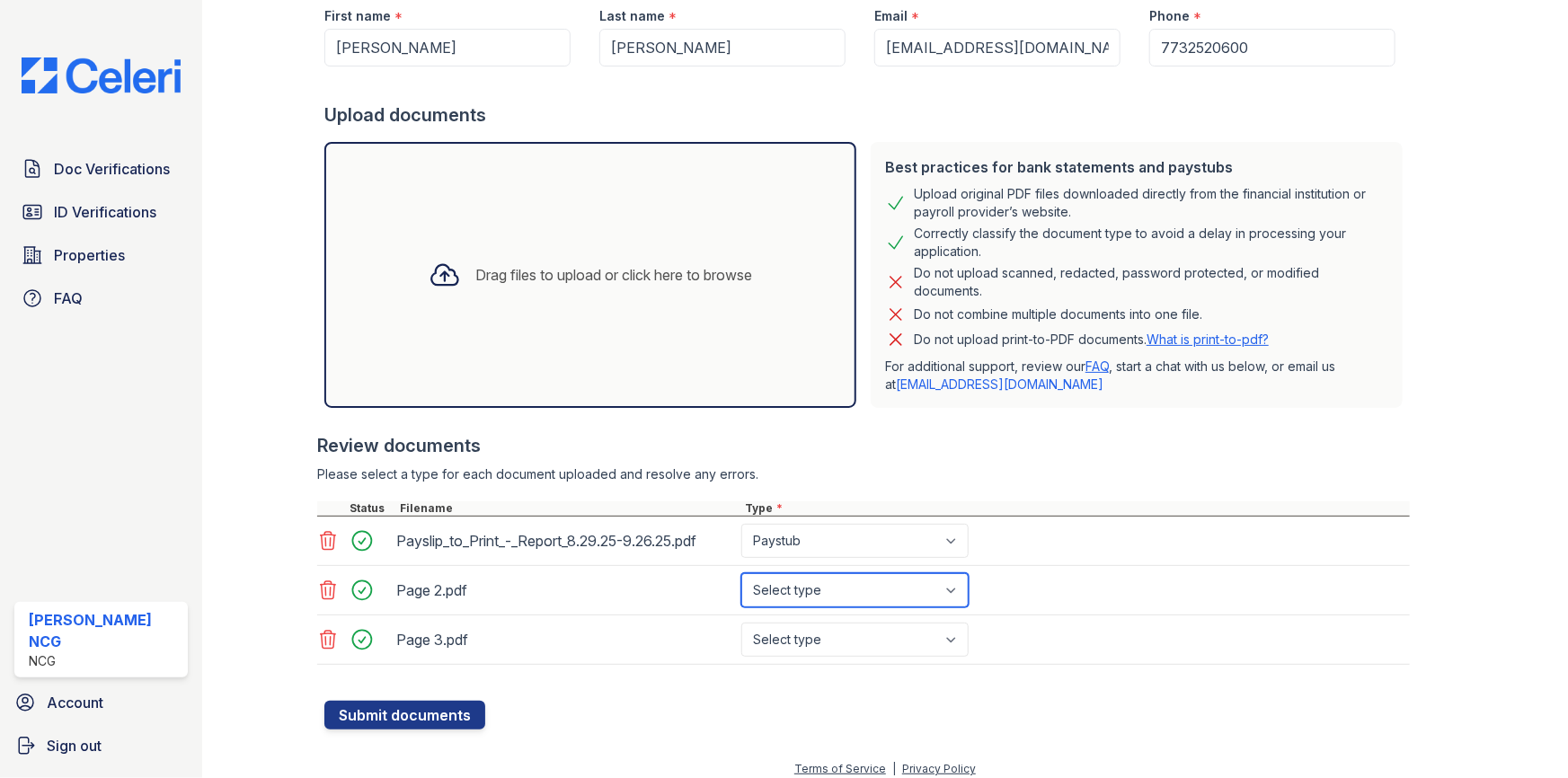
click at [741, 574] on select "Select type Paystub Bank Statement Offer Letter Tax Documents Benefit Award Let…" at bounding box center [854, 590] width 227 height 34
drag, startPoint x: 787, startPoint y: 638, endPoint x: 792, endPoint y: 623, distance: 15.8
click at [788, 638] on select "Select type Paystub Bank Statement Offer Letter Tax Documents Benefit Award Let…" at bounding box center [854, 640] width 227 height 34
select select "paystub"
click at [741, 623] on select "Select type Paystub Bank Statement Offer Letter Tax Documents Benefit Award Let…" at bounding box center [854, 640] width 227 height 34
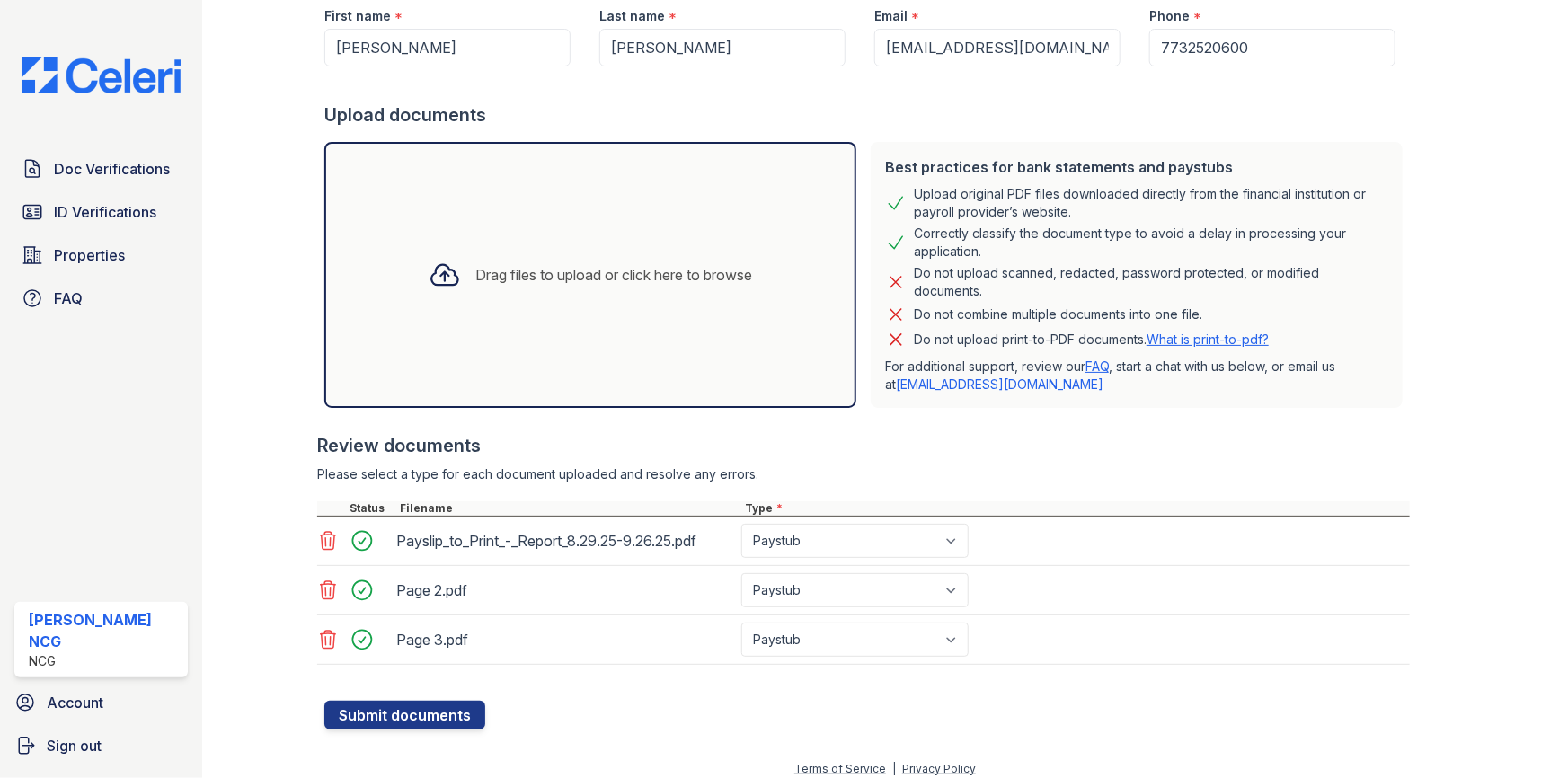
click at [908, 437] on div "Review documents" at bounding box center [863, 446] width 1092 height 25
click at [429, 711] on button "Submit documents" at bounding box center [404, 715] width 161 height 29
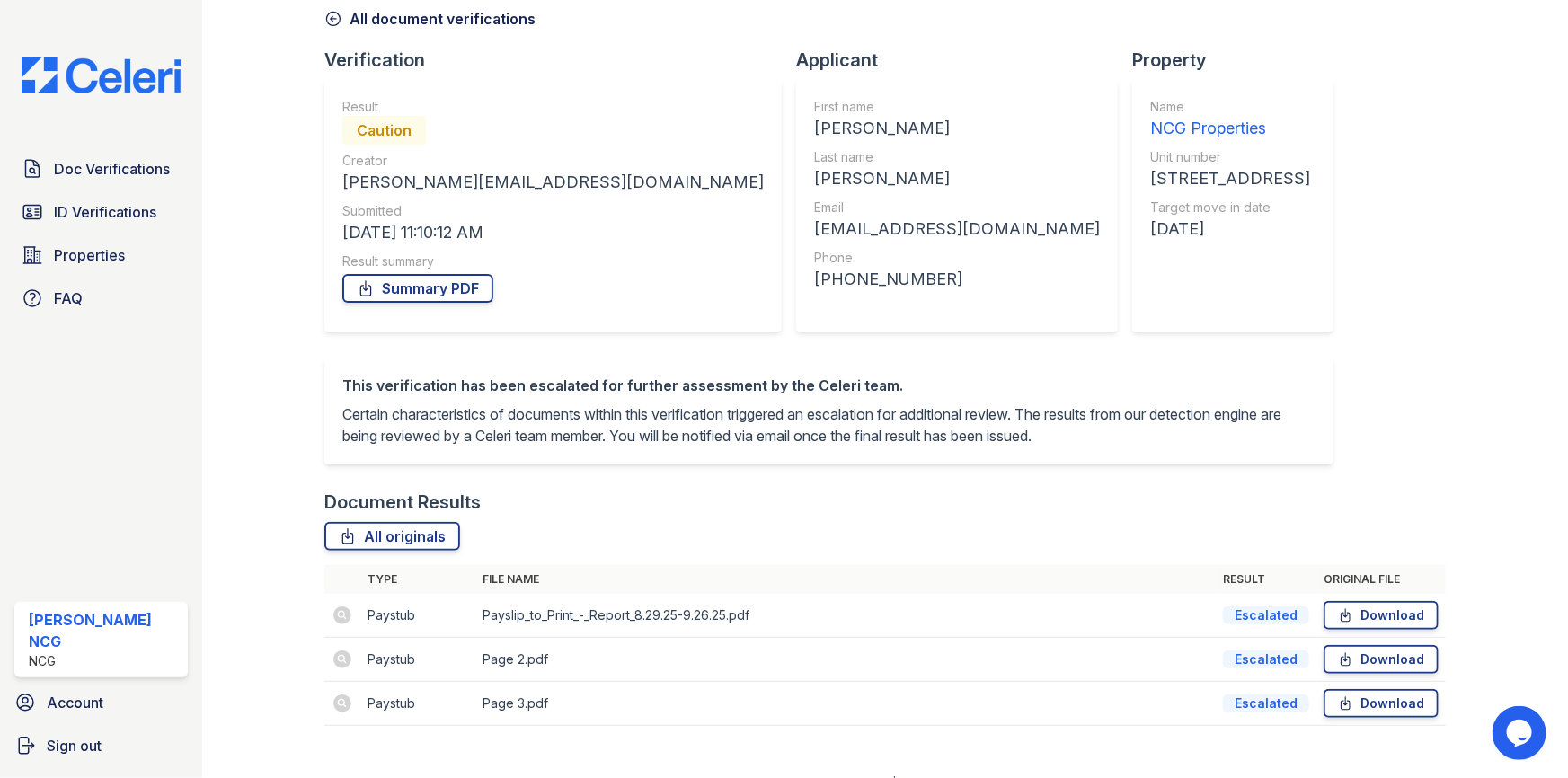
scroll to position [133, 0]
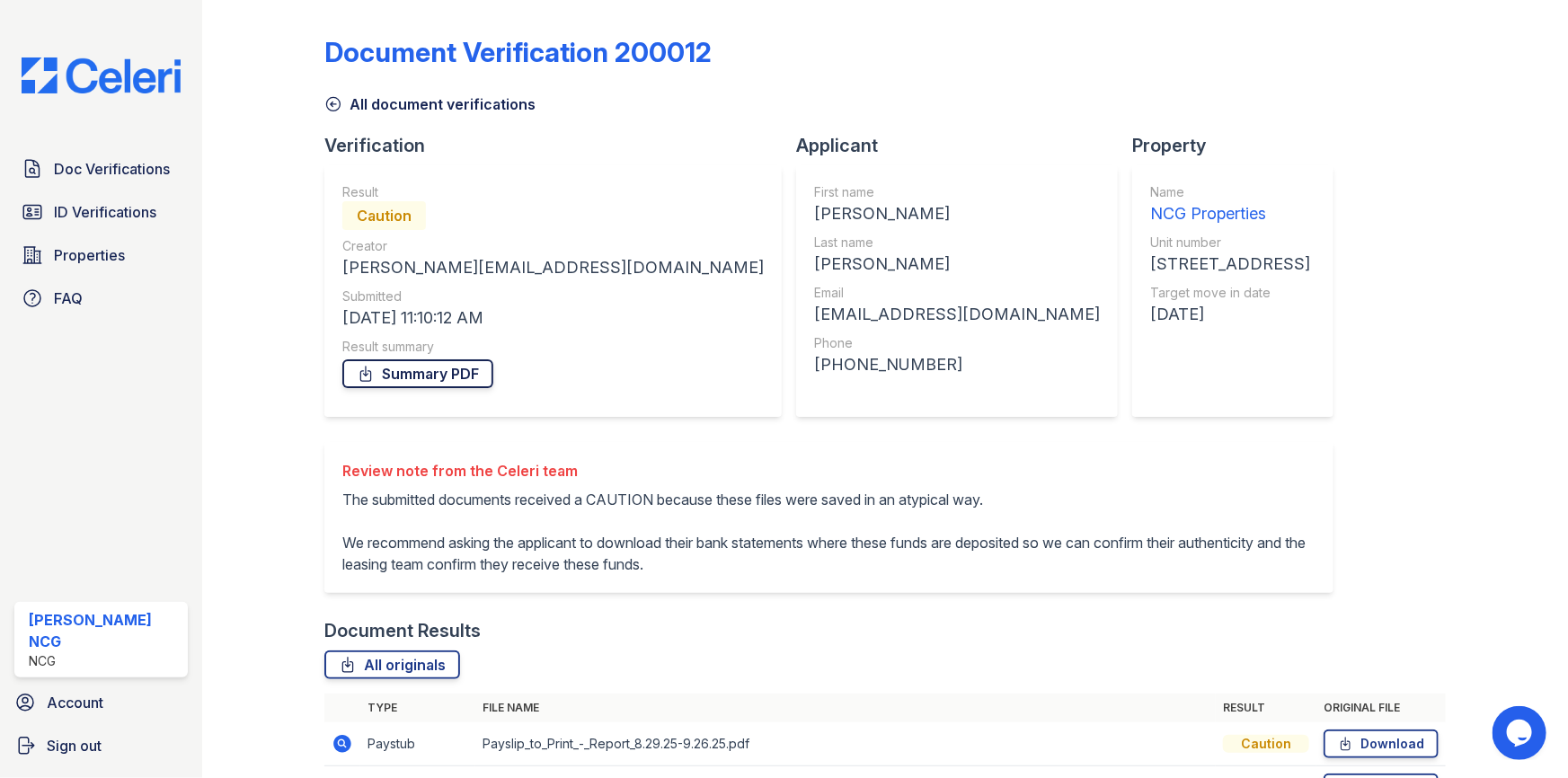
click at [440, 375] on link "Summary PDF" at bounding box center [418, 374] width 151 height 29
click at [260, 388] on div at bounding box center [278, 439] width 94 height 865
click at [115, 162] on span "Doc Verifications" at bounding box center [112, 168] width 116 height 21
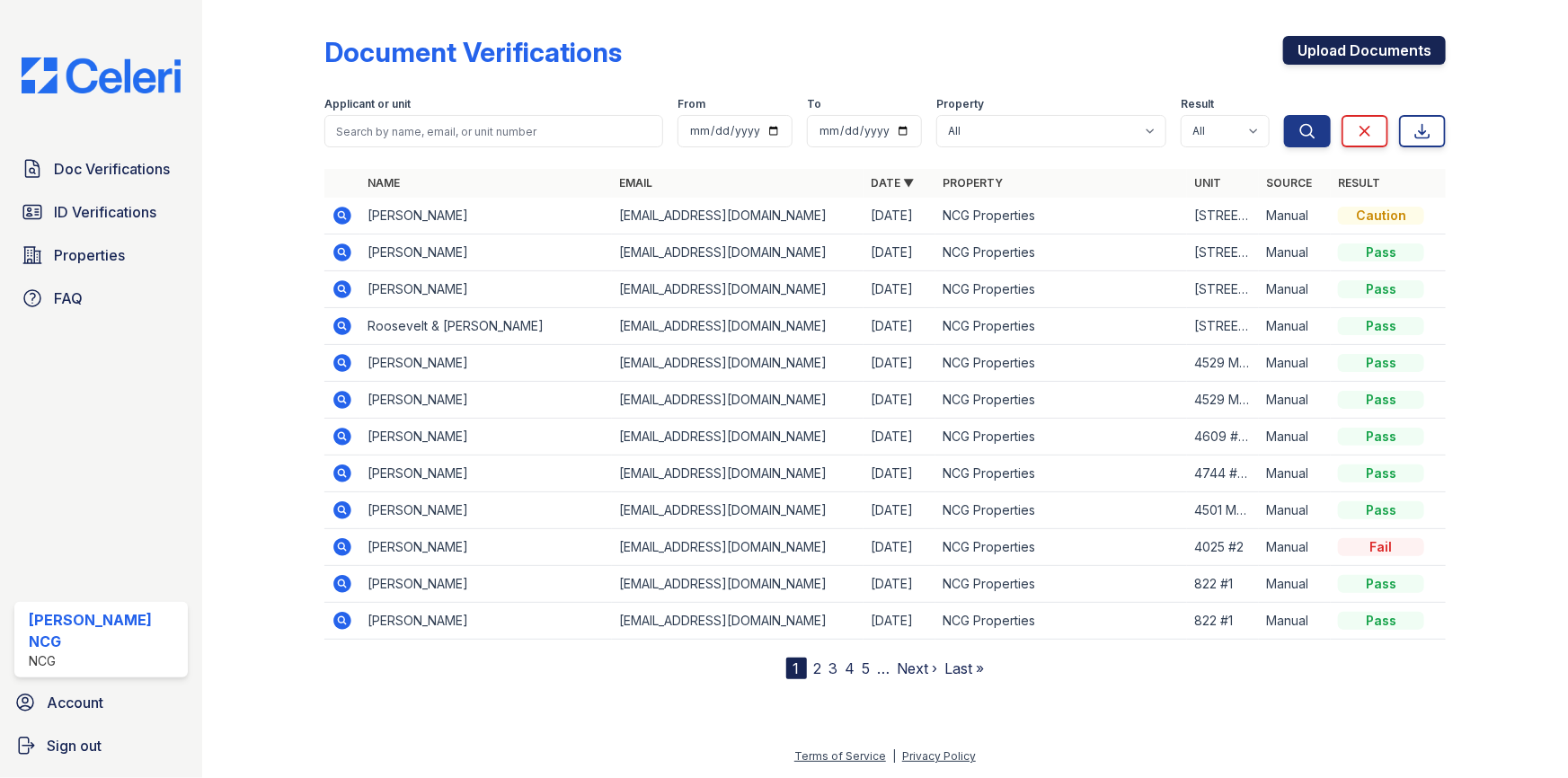
click at [1306, 54] on link "Upload Documents" at bounding box center [1364, 50] width 163 height 29
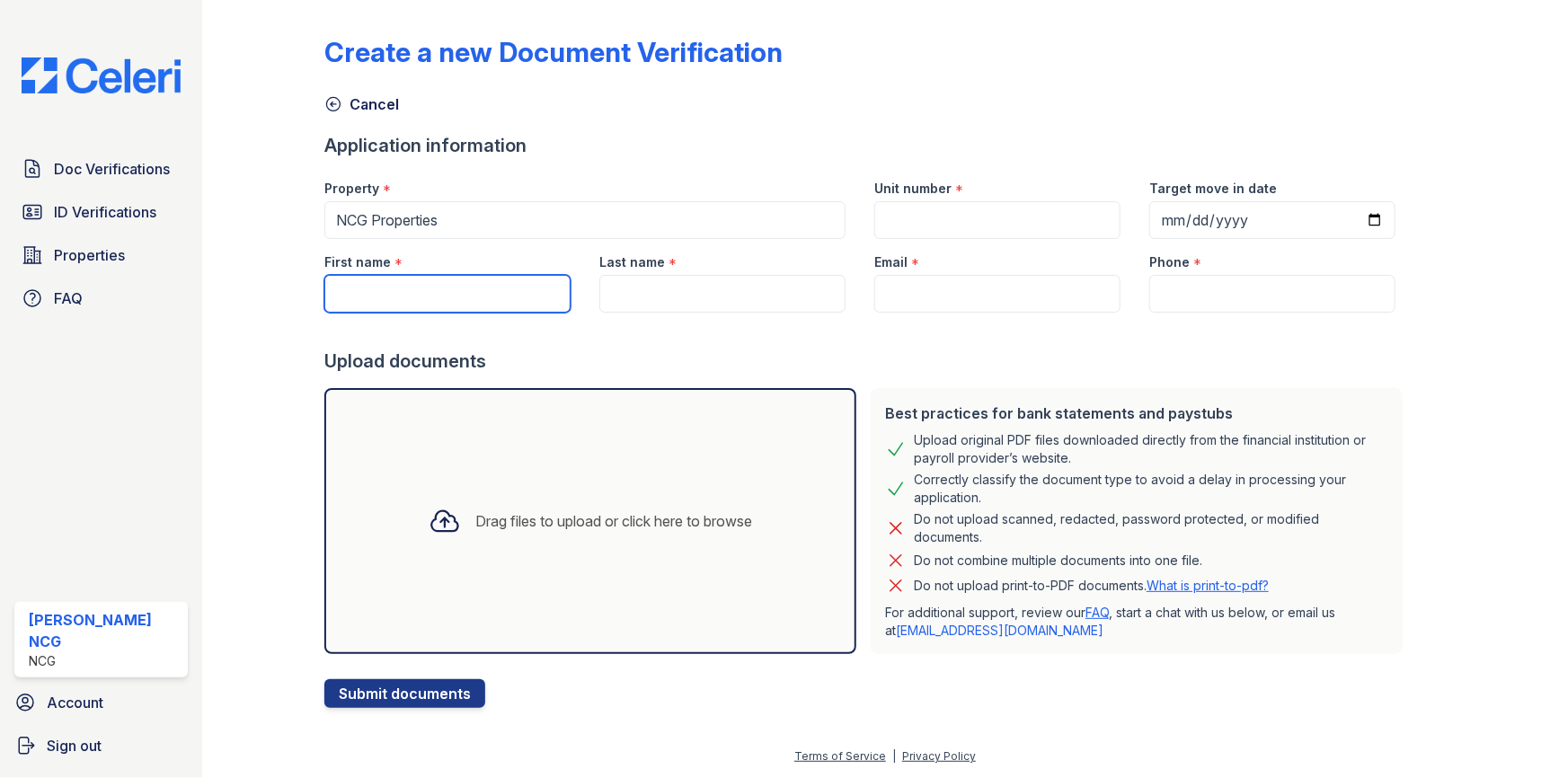
click at [444, 287] on input "First name" at bounding box center [447, 293] width 246 height 38
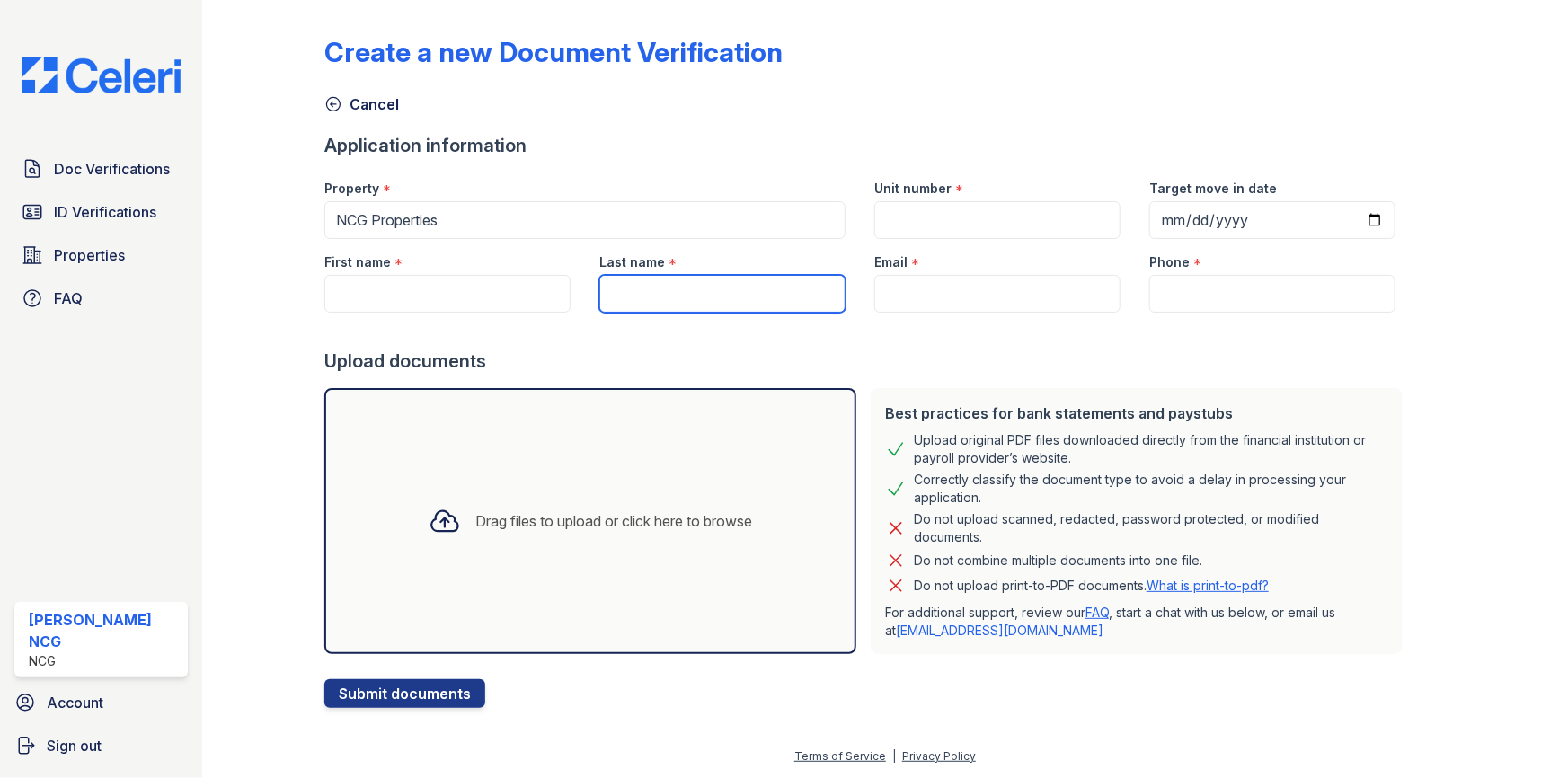
click at [637, 289] on input "Last name" at bounding box center [723, 293] width 246 height 38
paste input "[PERSON_NAME]"
type input "[PERSON_NAME]"
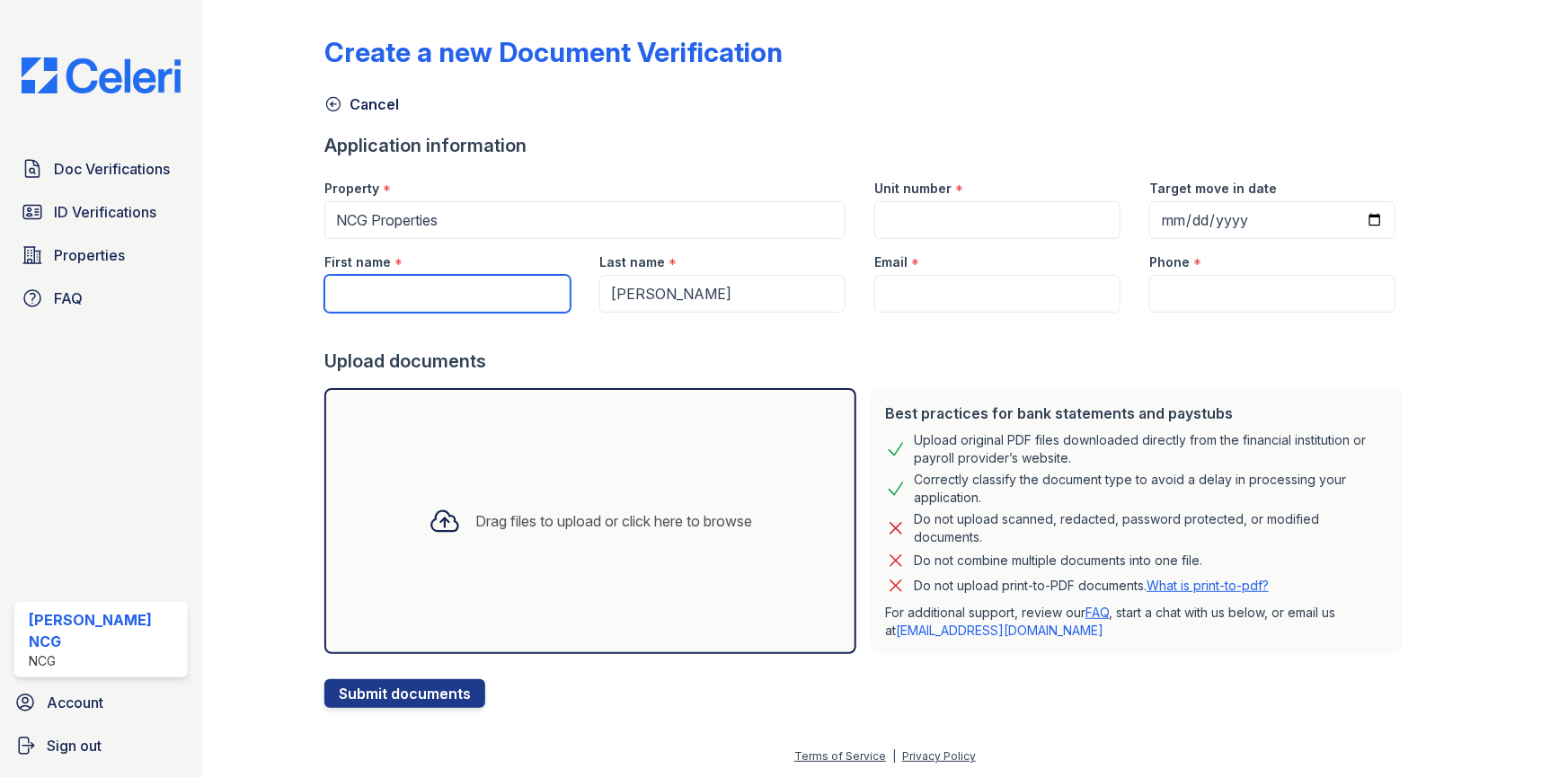
click at [486, 289] on input "First name" at bounding box center [447, 293] width 246 height 38
type input "[PERSON_NAME]"
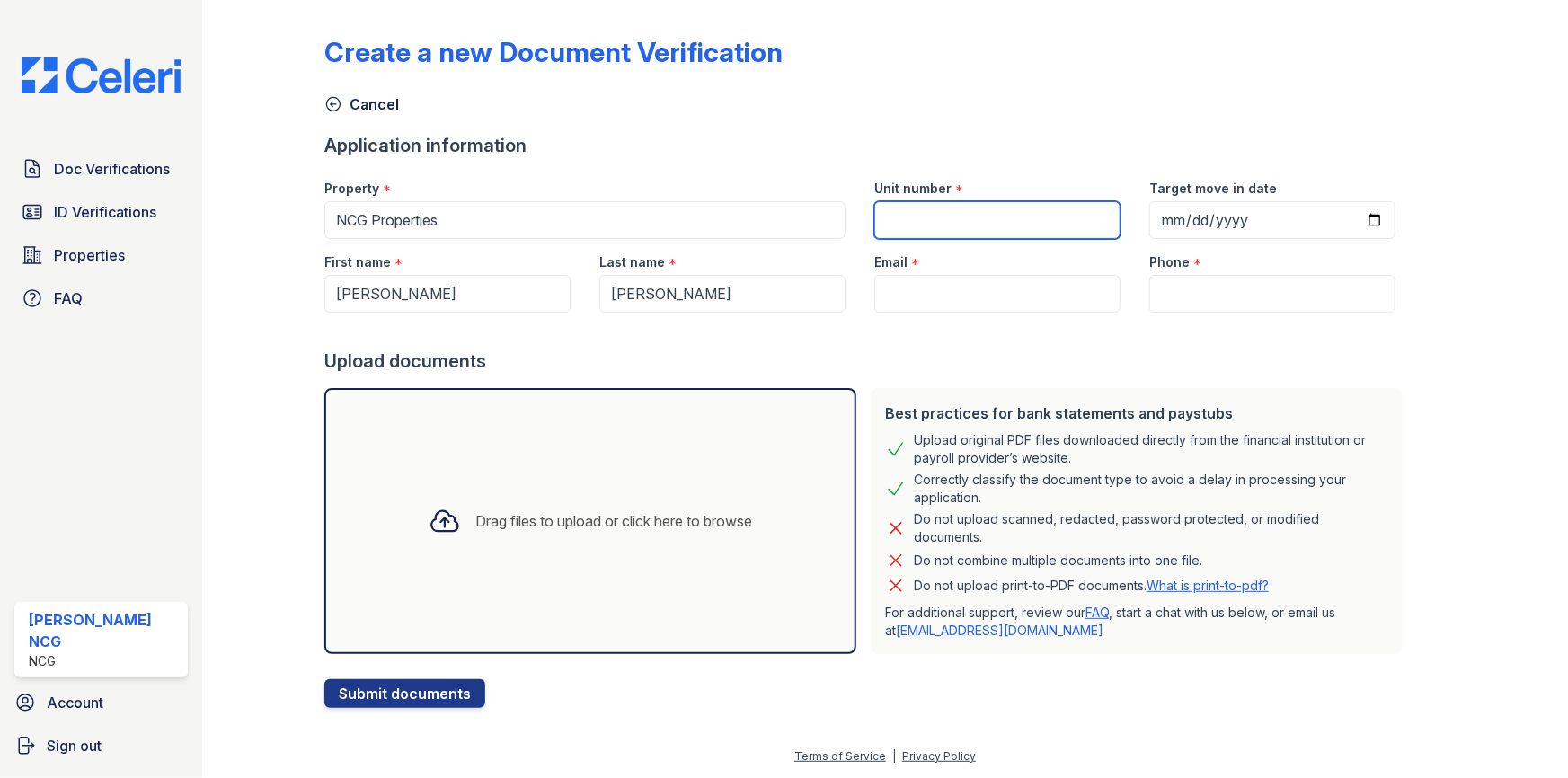
click at [915, 213] on input "Unit number" at bounding box center [997, 220] width 246 height 38
type input "[STREET_ADDRESS]"
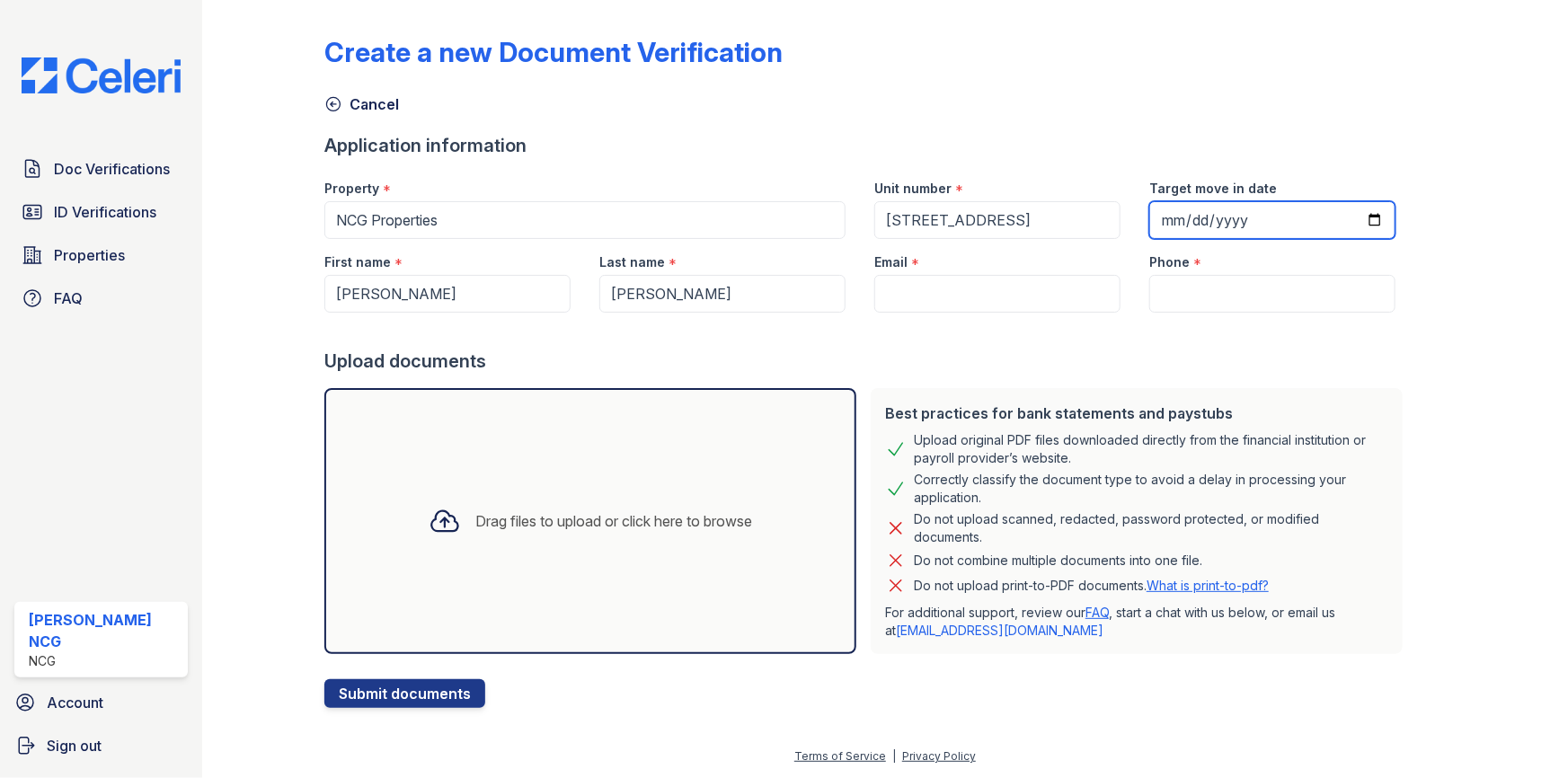
click at [1149, 221] on input "Target move in date" at bounding box center [1272, 220] width 246 height 38
type input "[DATE]"
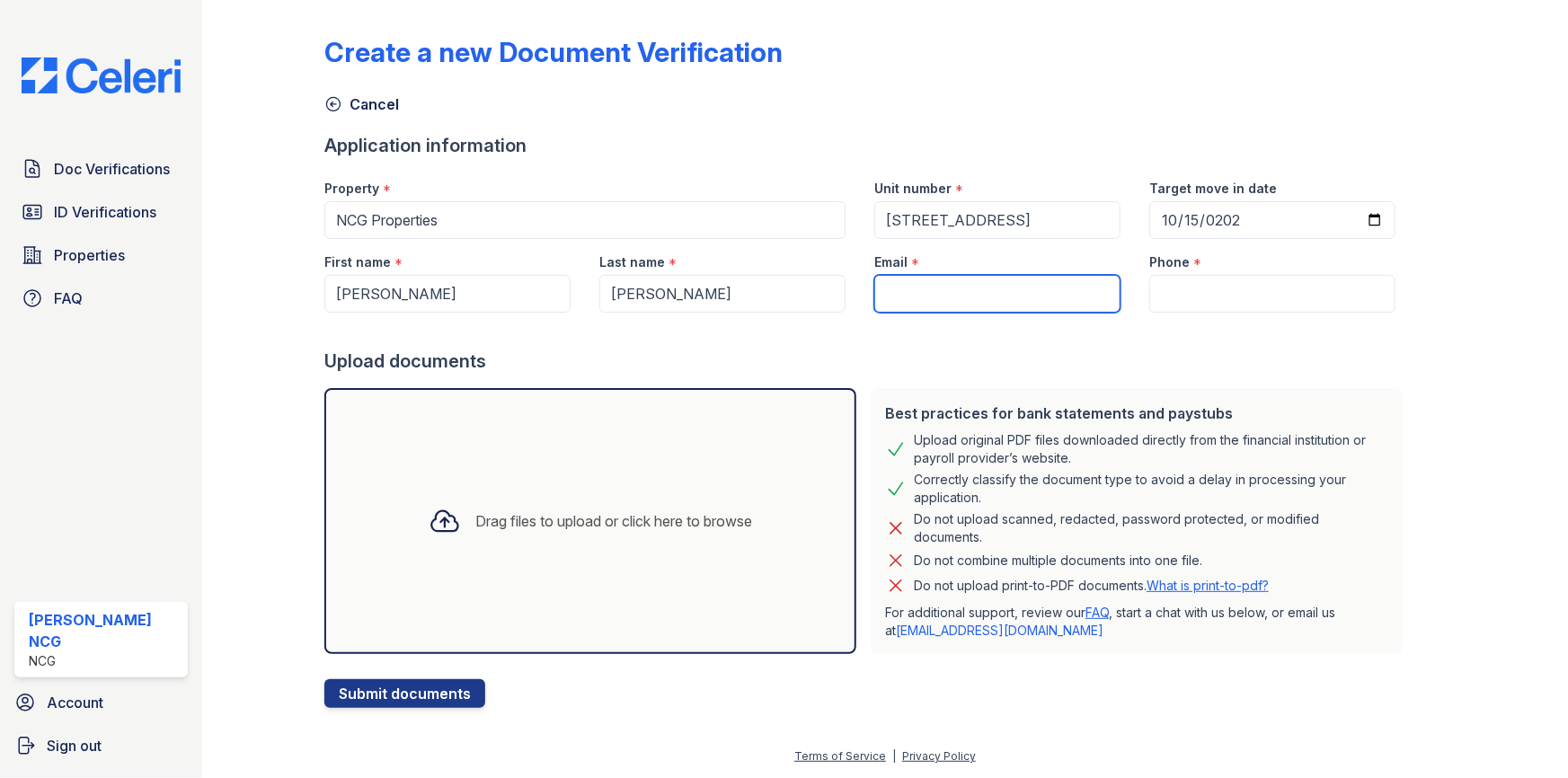
click at [964, 294] on input "Email" at bounding box center [997, 293] width 246 height 38
type input "[EMAIL_ADDRESS][DOMAIN_NAME]"
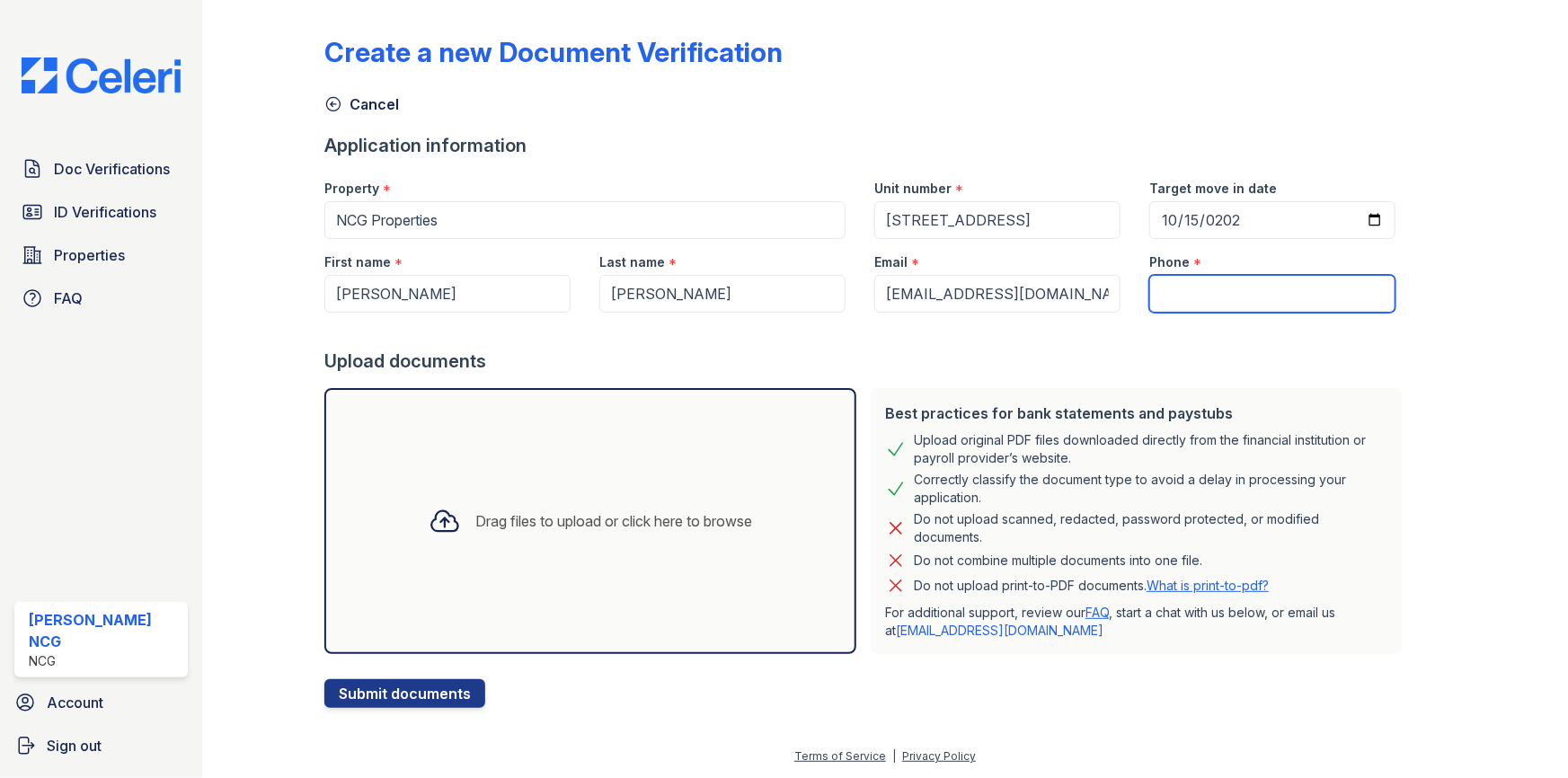
click at [1166, 287] on input "Phone" at bounding box center [1272, 293] width 246 height 38
type input "7732520600"
click at [1146, 351] on div "Upload documents" at bounding box center [867, 361] width 1085 height 25
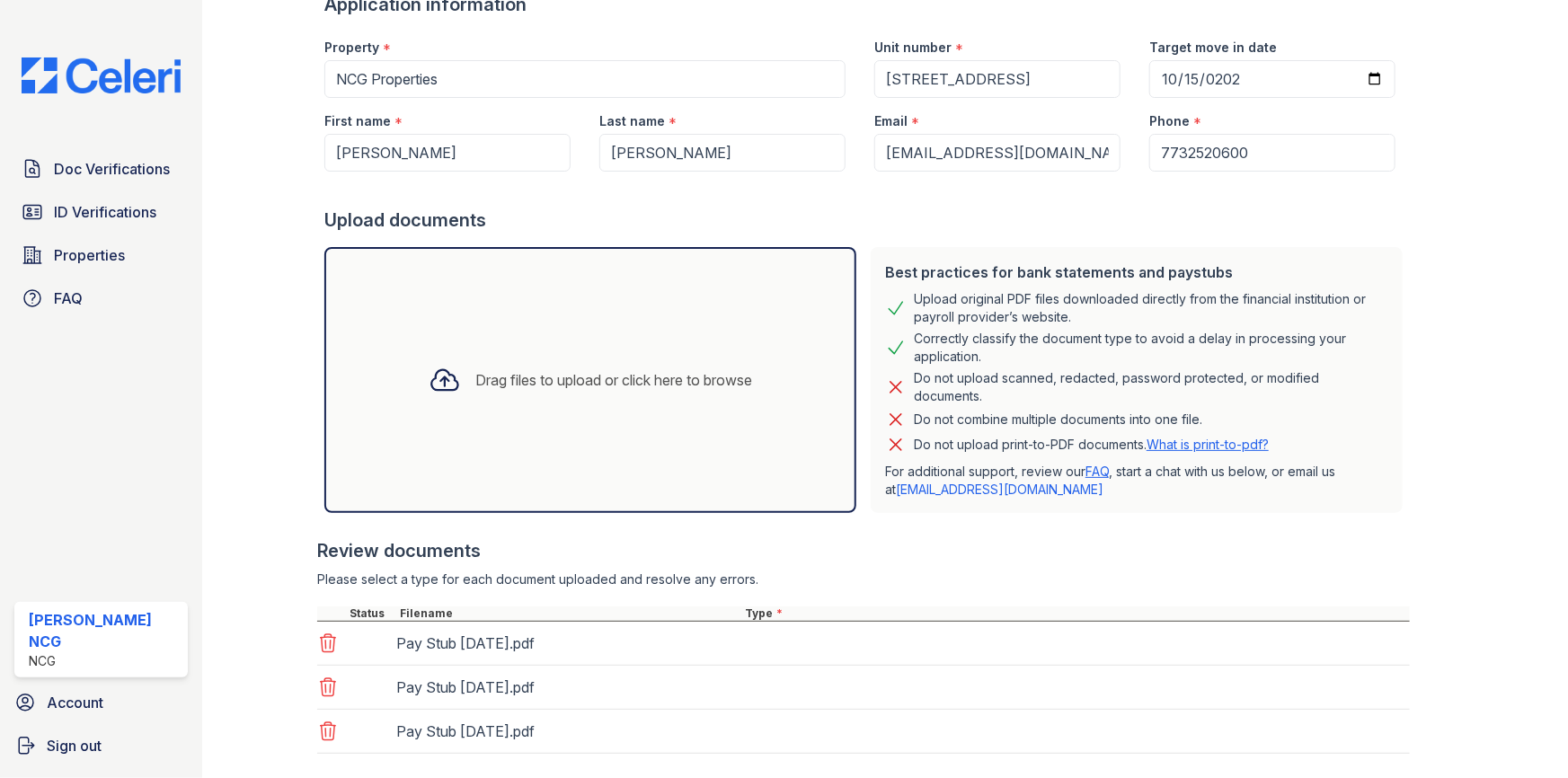
scroll to position [241, 0]
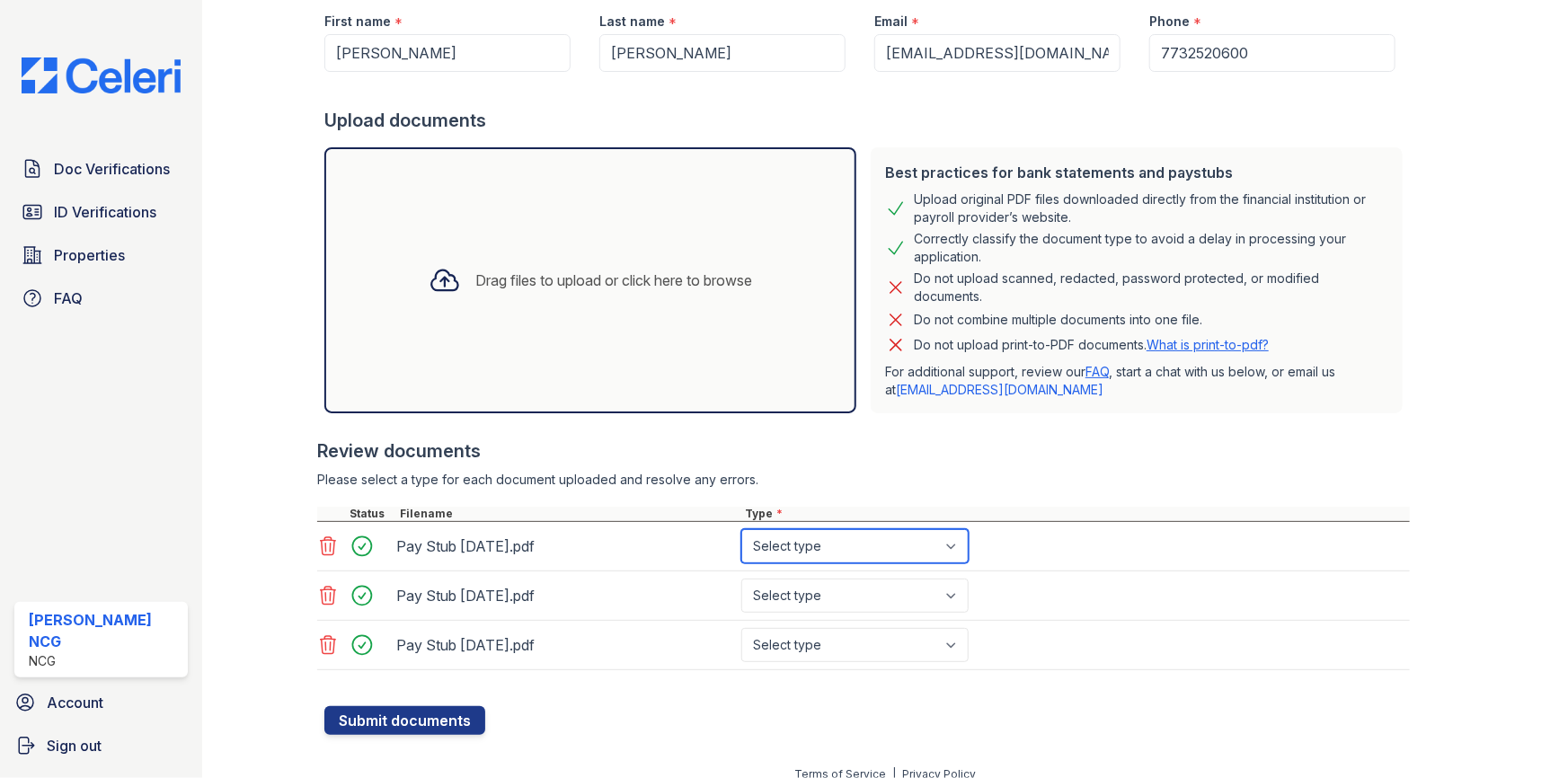
click at [784, 541] on select "Select type Paystub Bank Statement Offer Letter Tax Documents Benefit Award Let…" at bounding box center [854, 546] width 227 height 34
select select "paystub"
click at [741, 529] on select "Select type Paystub Bank Statement Offer Letter Tax Documents Benefit Award Let…" at bounding box center [854, 546] width 227 height 34
click at [807, 594] on select "Select type Paystub Bank Statement Offer Letter Tax Documents Benefit Award Let…" at bounding box center [854, 595] width 227 height 34
select select "paystub"
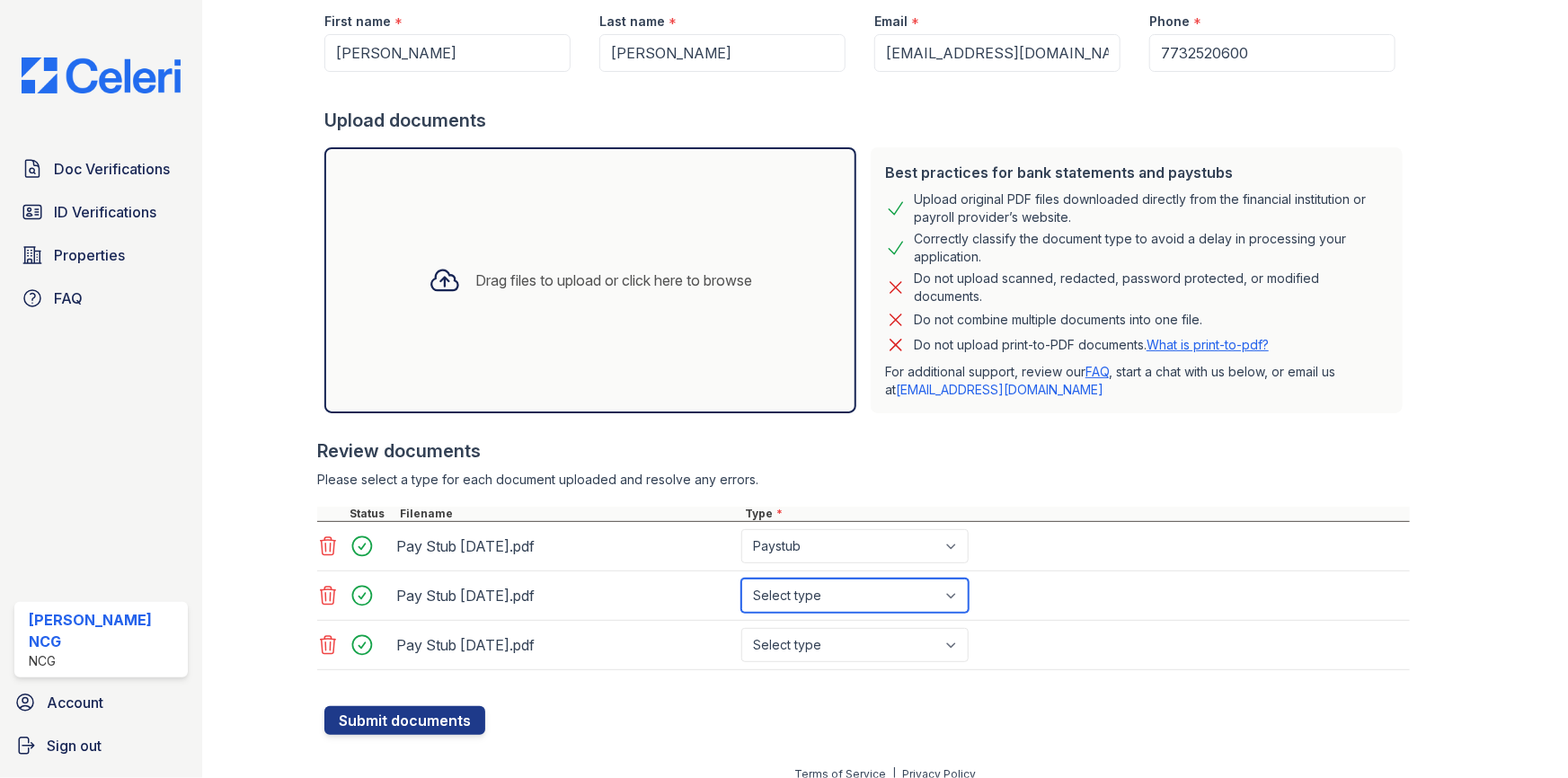
click at [741, 579] on select "Select type Paystub Bank Statement Offer Letter Tax Documents Benefit Award Let…" at bounding box center [854, 595] width 227 height 34
click at [789, 644] on select "Select type Paystub Bank Statement Offer Letter Tax Documents Benefit Award Let…" at bounding box center [854, 644] width 227 height 34
select select "paystub"
click at [741, 628] on select "Select type Paystub Bank Statement Offer Letter Tax Documents Benefit Award Let…" at bounding box center [854, 644] width 227 height 34
click at [868, 448] on div "Review documents" at bounding box center [863, 451] width 1092 height 25
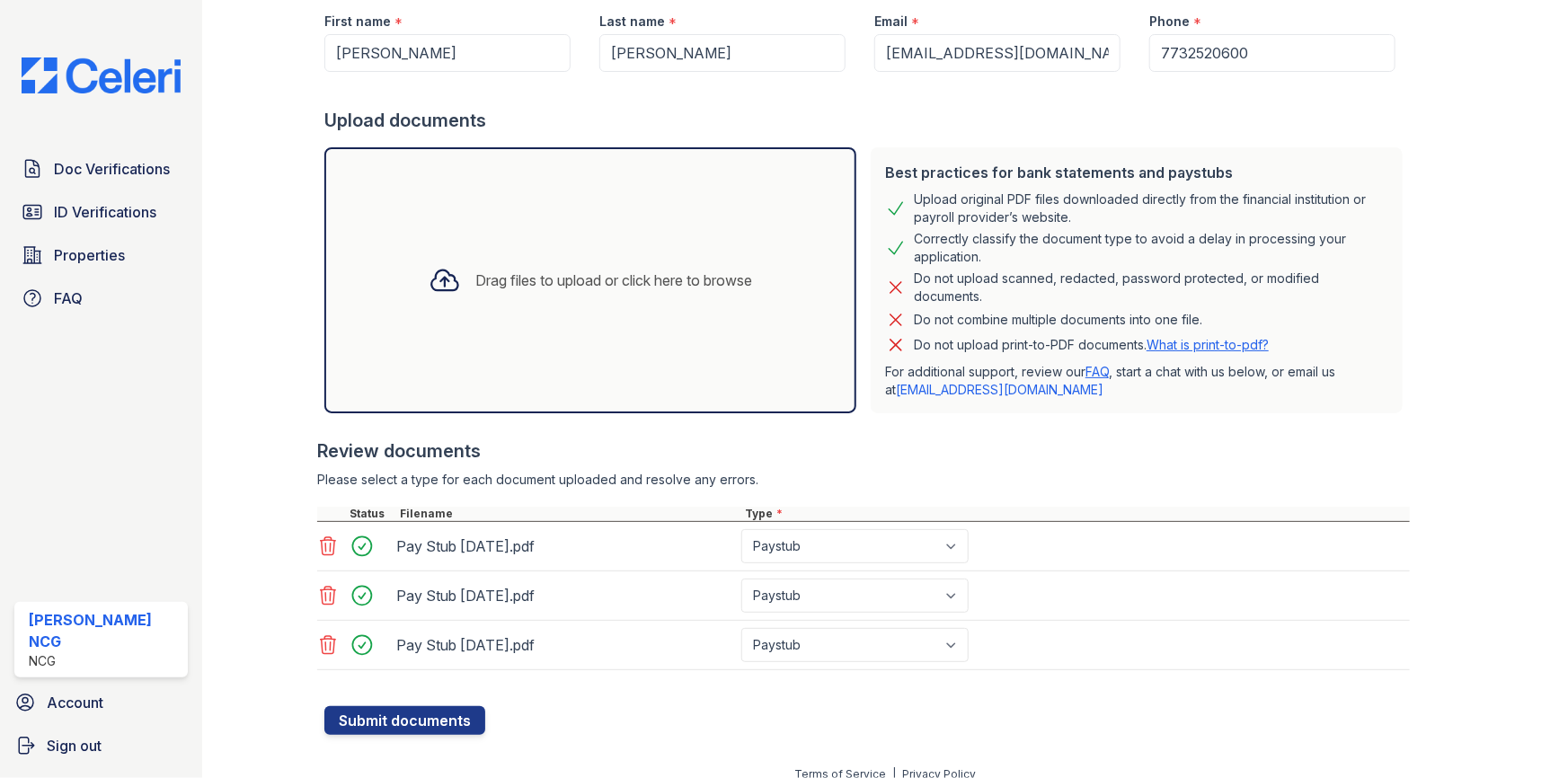
scroll to position [257, 0]
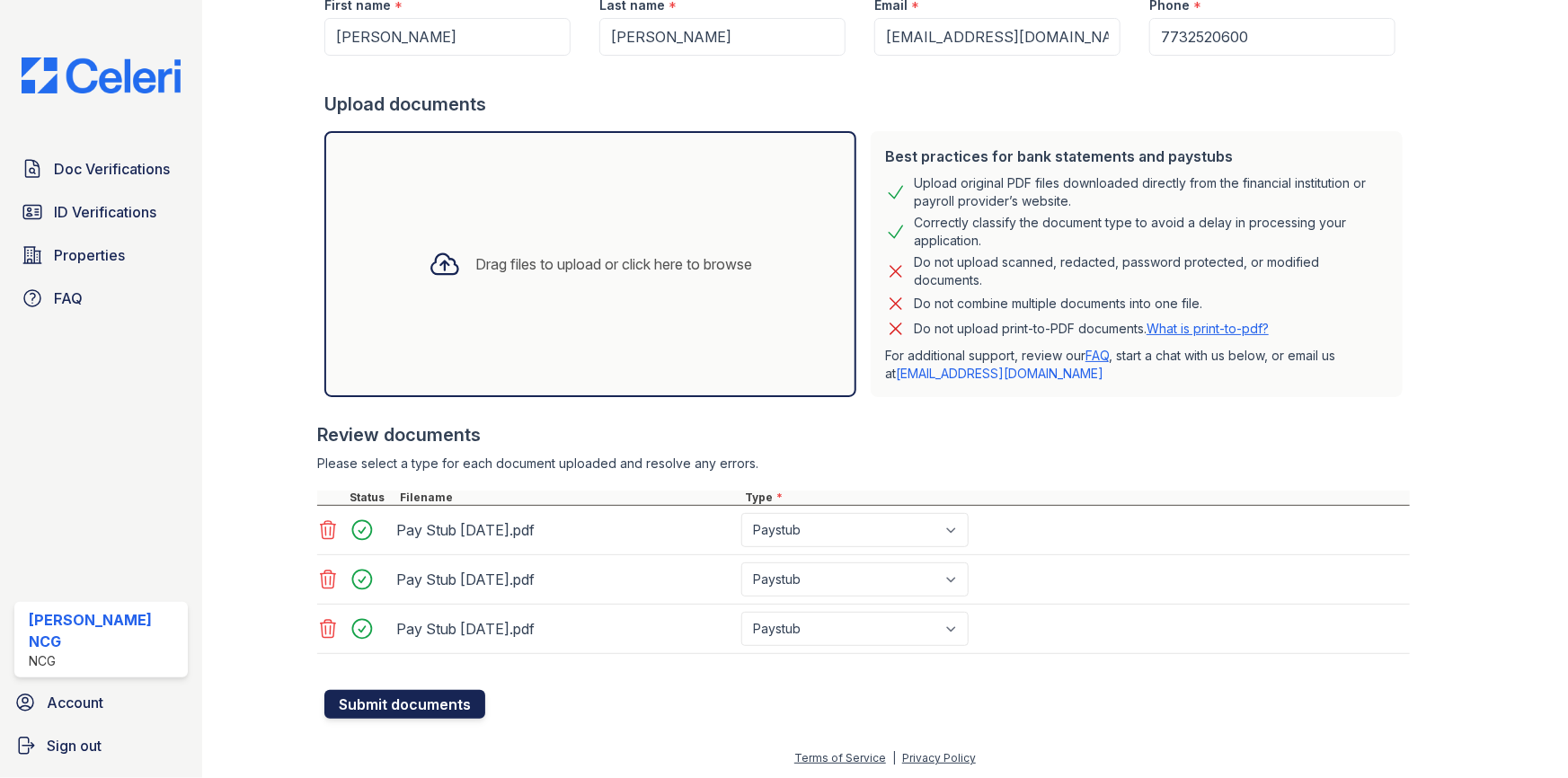
click at [459, 691] on button "Submit documents" at bounding box center [404, 704] width 161 height 29
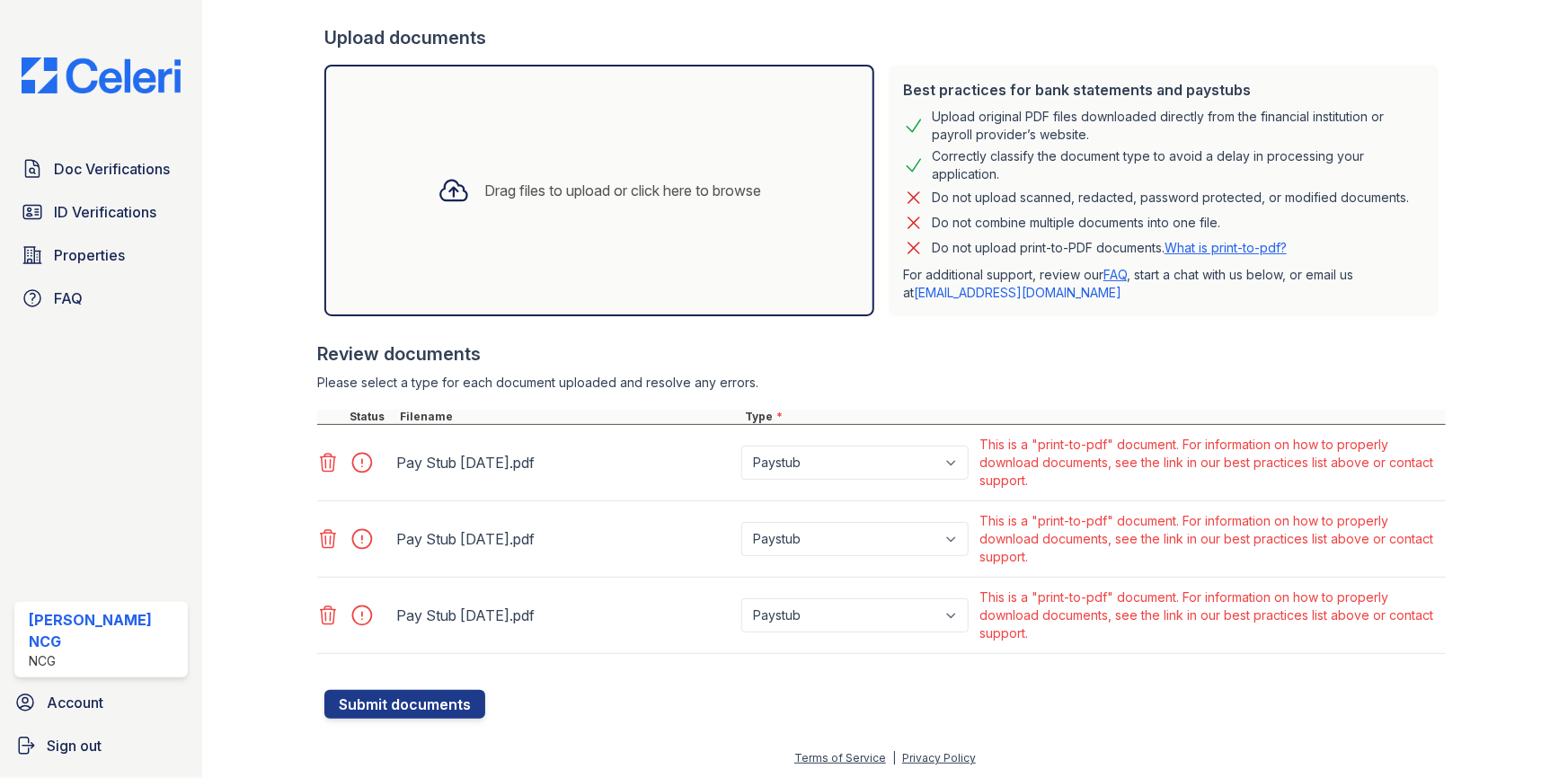
scroll to position [0, 0]
